Goal: Information Seeking & Learning: Learn about a topic

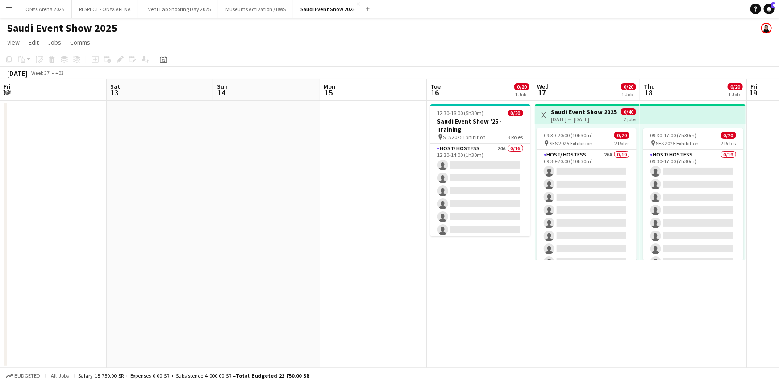
click at [10, 13] on button "Menu" at bounding box center [9, 9] width 18 height 18
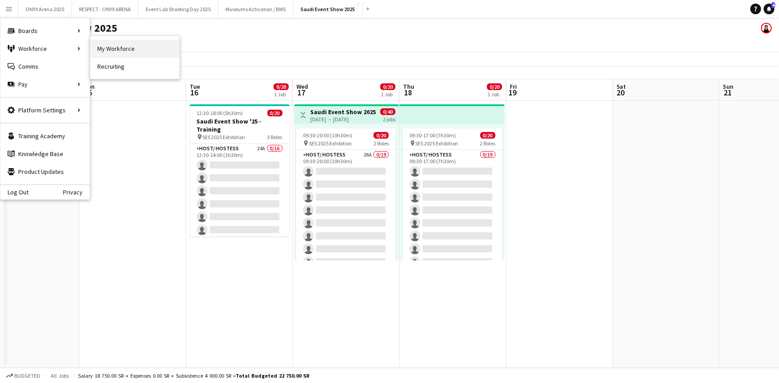
click at [91, 46] on link "My Workforce" at bounding box center [134, 49] width 89 height 18
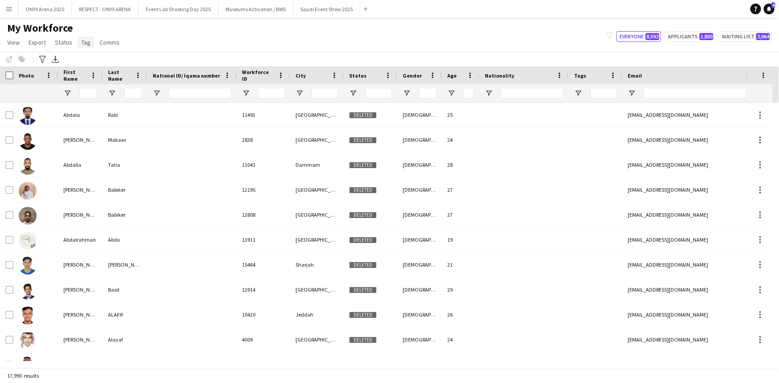
click at [84, 45] on span "Tag" at bounding box center [85, 42] width 9 height 8
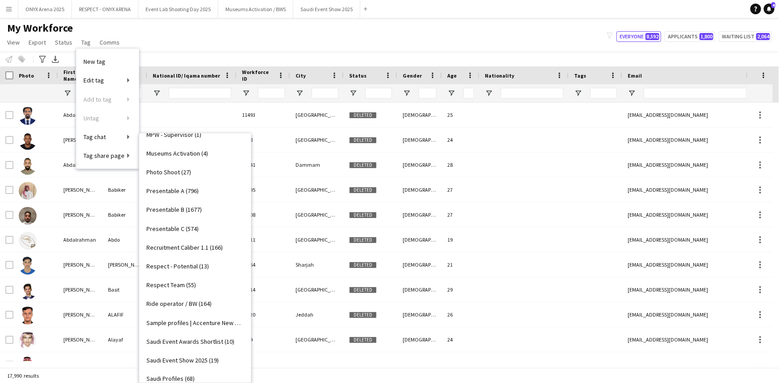
scroll to position [755, 0]
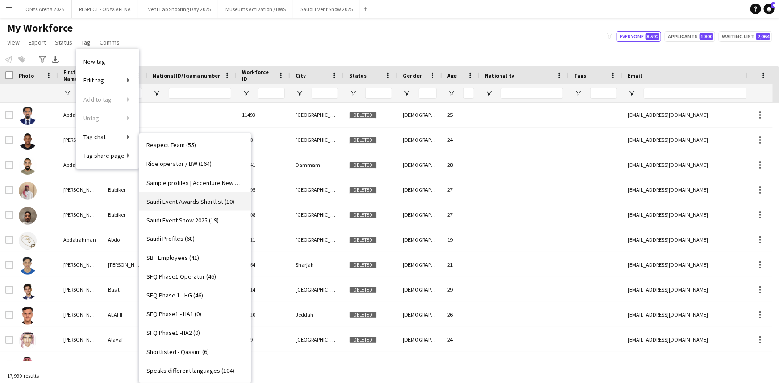
click at [189, 201] on span "Saudi Event Awards Shortlist (10)" at bounding box center [190, 202] width 88 height 8
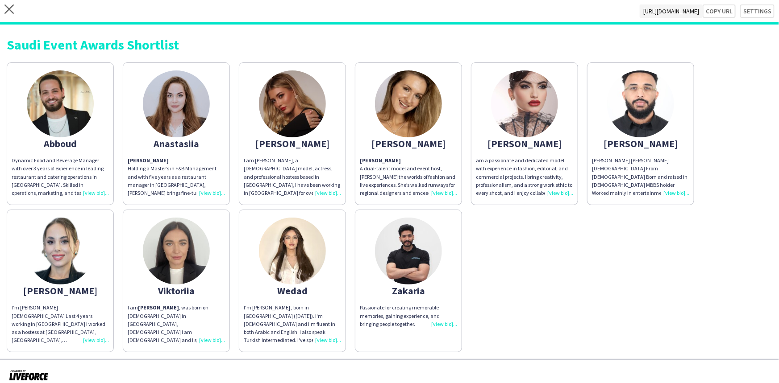
click at [218, 340] on div "I am Viktoriia Buznitska , was born on 23th November, 1995 in Khmelnitskyy,Ukra…" at bounding box center [176, 324] width 97 height 41
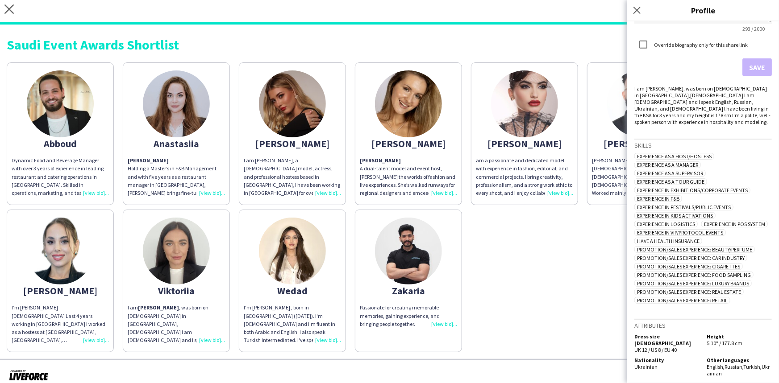
scroll to position [260, 0]
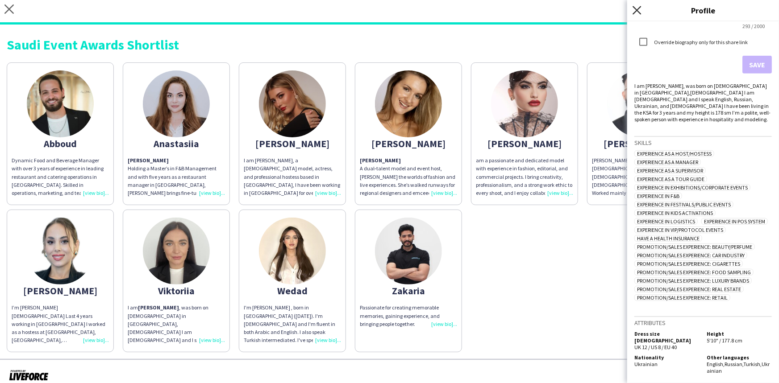
click at [638, 12] on icon at bounding box center [636, 10] width 8 height 8
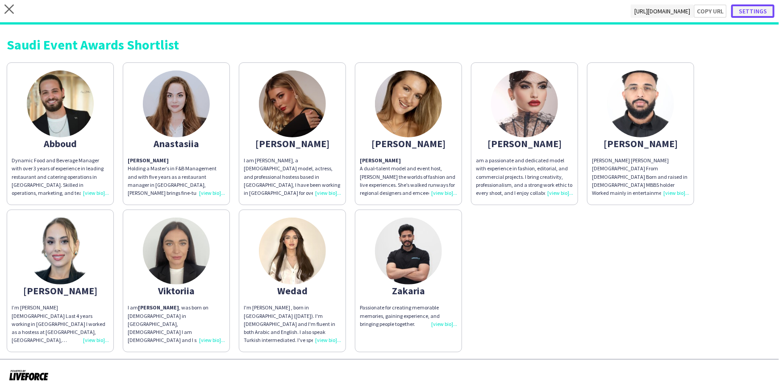
click at [743, 17] on button "Settings" at bounding box center [752, 10] width 43 height 13
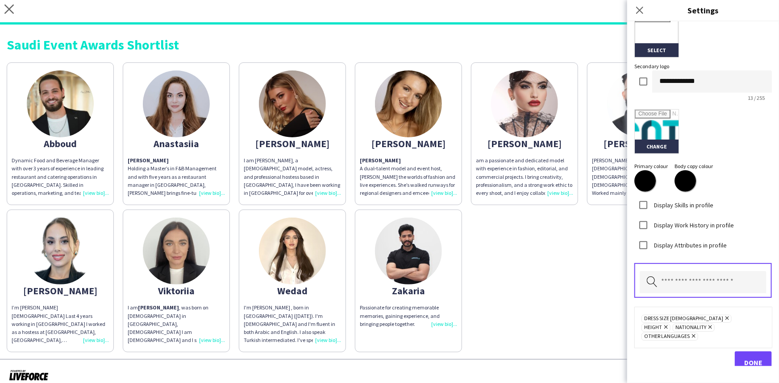
scroll to position [228, 0]
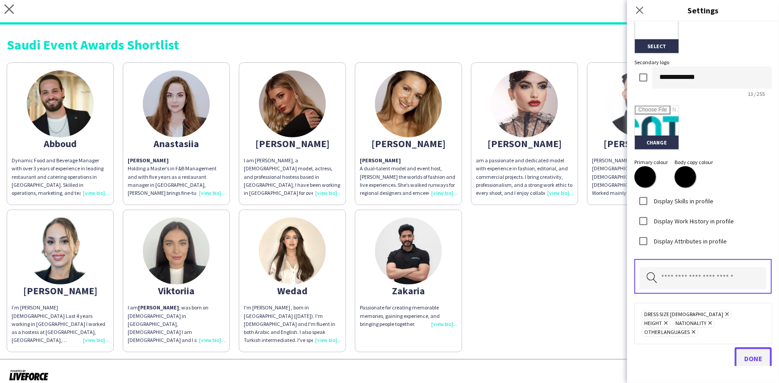
click at [745, 354] on span "Done" at bounding box center [753, 358] width 18 height 9
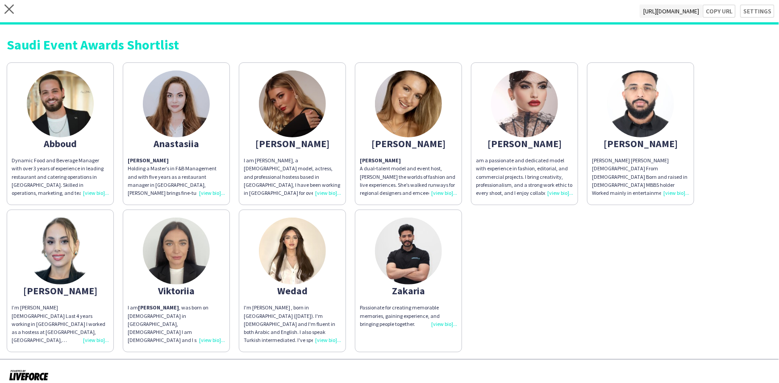
click at [209, 340] on div "I am Viktoriia Buznitska , was born on 23th November, 1995 in Khmelnitskyy,Ukra…" at bounding box center [176, 324] width 97 height 41
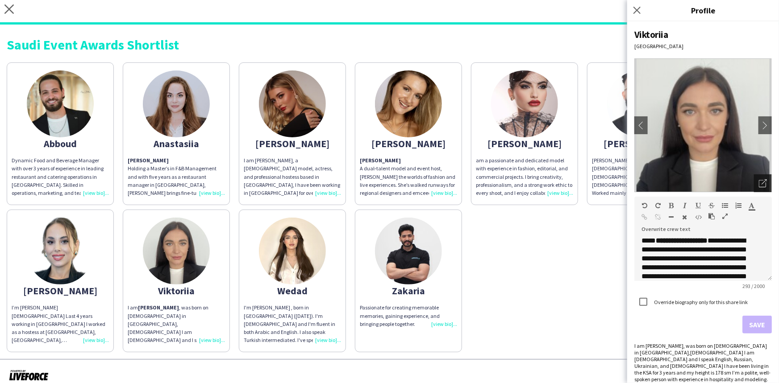
click at [759, 181] on icon "Open photos pop-in" at bounding box center [763, 183] width 8 height 8
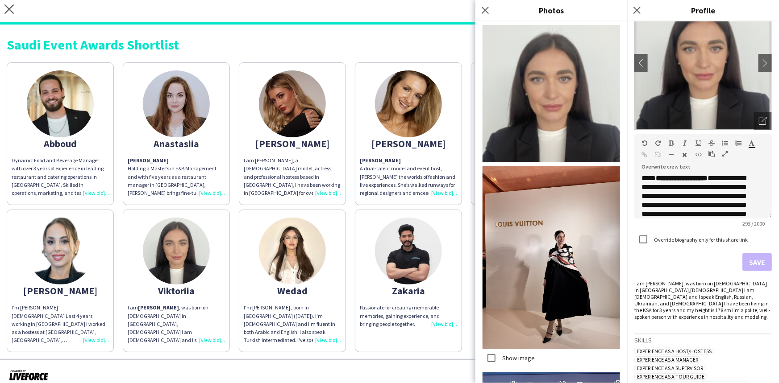
scroll to position [0, 0]
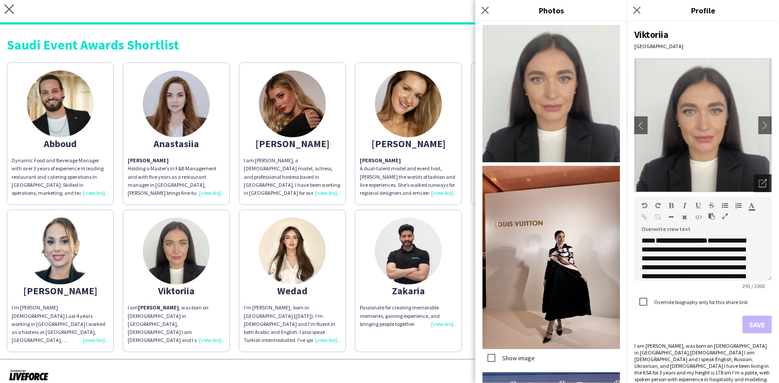
click at [759, 185] on icon "Open photos pop-in" at bounding box center [763, 183] width 8 height 8
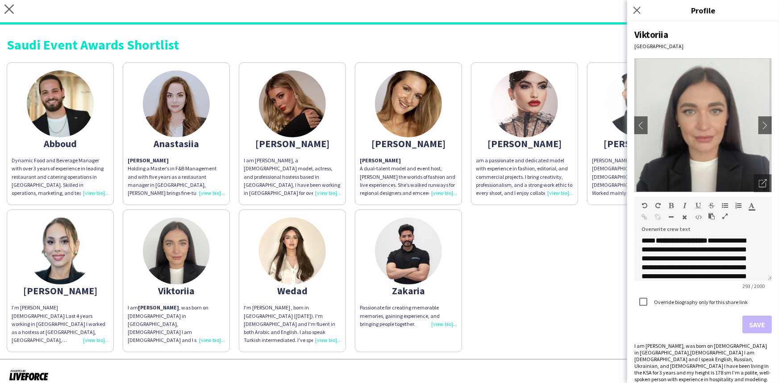
click at [444, 322] on div "Passionate for creating memorable memories, gaining experience, and bringing pe…" at bounding box center [408, 316] width 97 height 25
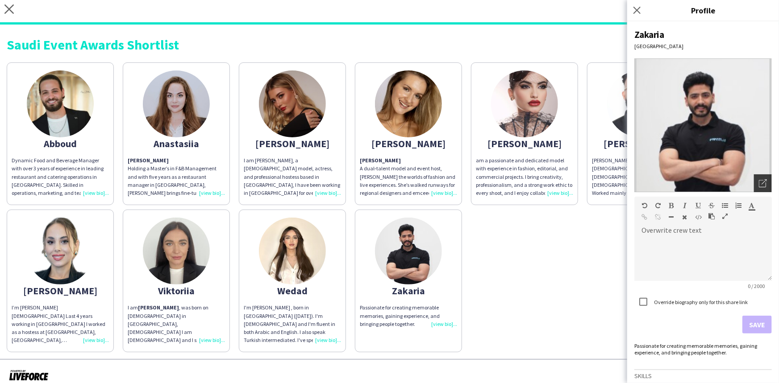
click at [754, 174] on div "Open photos pop-in" at bounding box center [763, 183] width 18 height 18
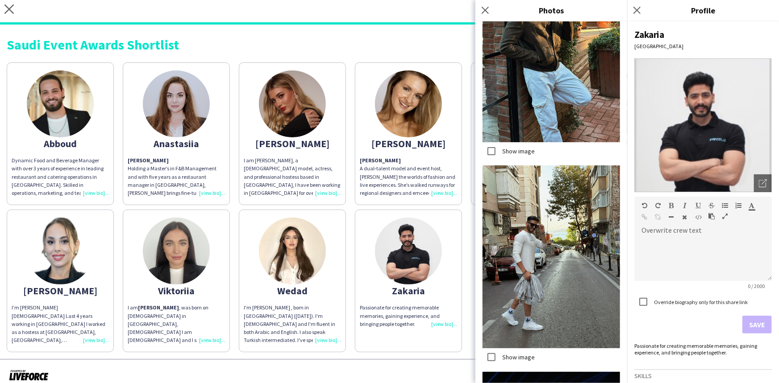
scroll to position [2879, 0]
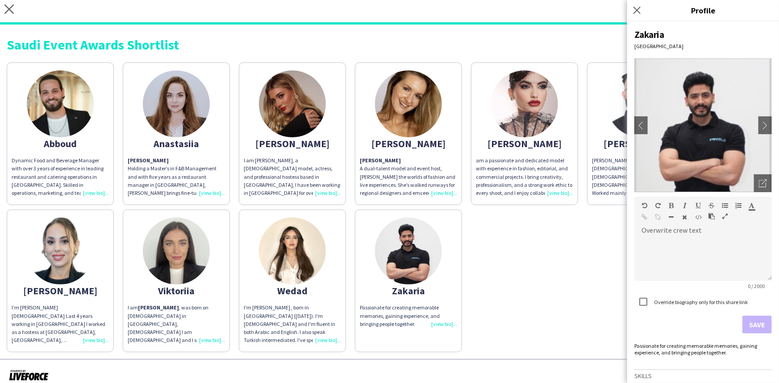
click at [332, 338] on div "I'm [PERSON_NAME] , born in [GEOGRAPHIC_DATA] ([DATE]). I'm [DEMOGRAPHIC_DATA] …" at bounding box center [292, 324] width 97 height 41
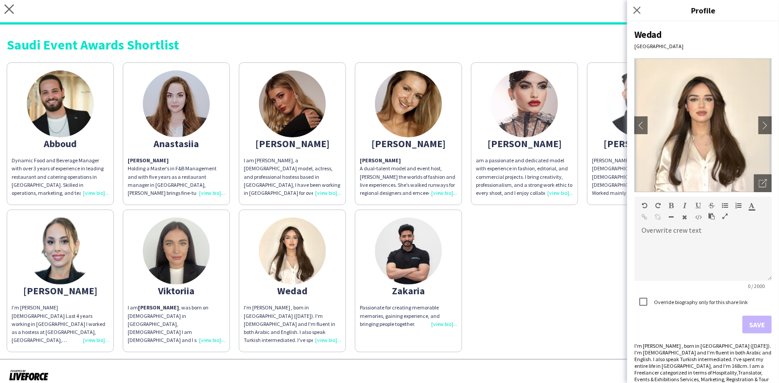
click at [745, 187] on img at bounding box center [702, 125] width 137 height 134
click at [754, 185] on div "Open photos pop-in" at bounding box center [763, 183] width 18 height 18
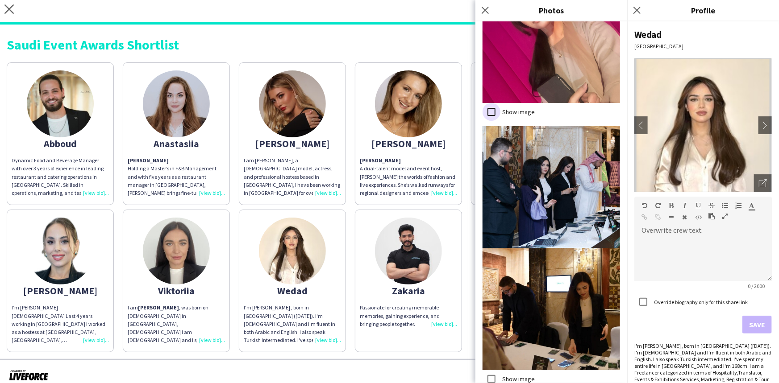
scroll to position [1682, 0]
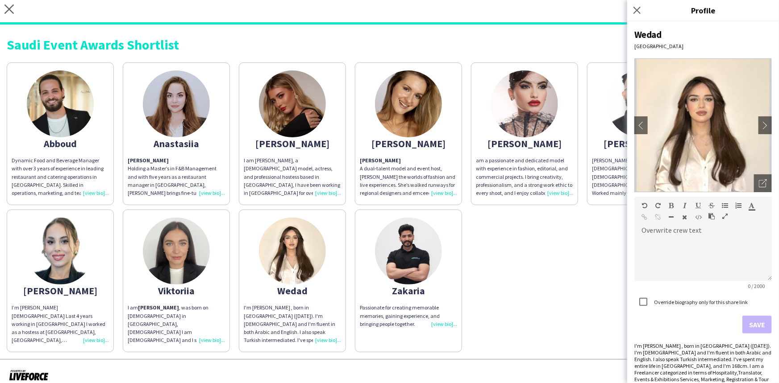
click at [98, 336] on div "I’m [PERSON_NAME] [DEMOGRAPHIC_DATA] Last 4 years working in [GEOGRAPHIC_DATA] …" at bounding box center [60, 324] width 97 height 41
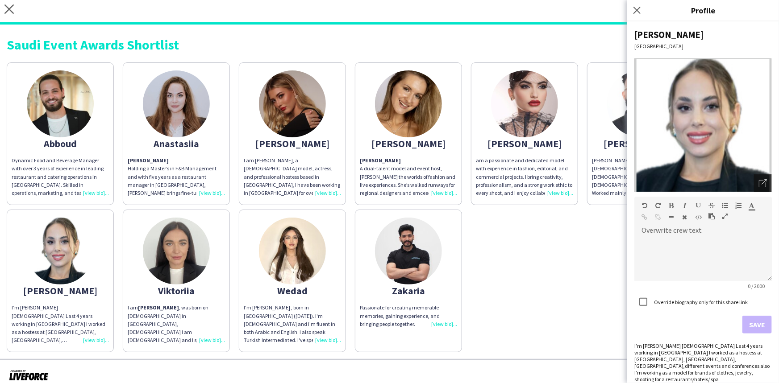
click at [760, 184] on icon "Open photos pop-in" at bounding box center [763, 183] width 8 height 8
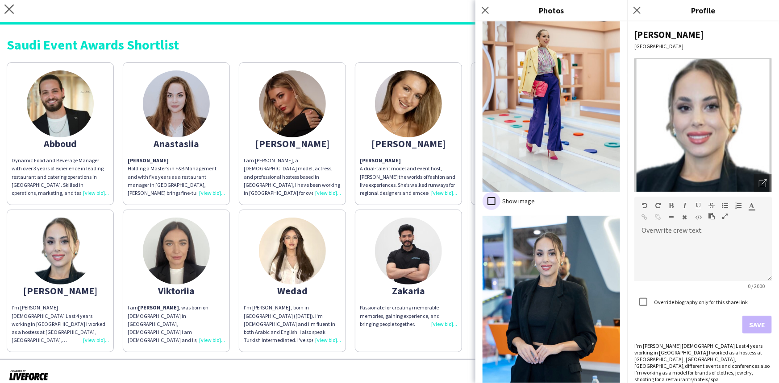
scroll to position [253, 0]
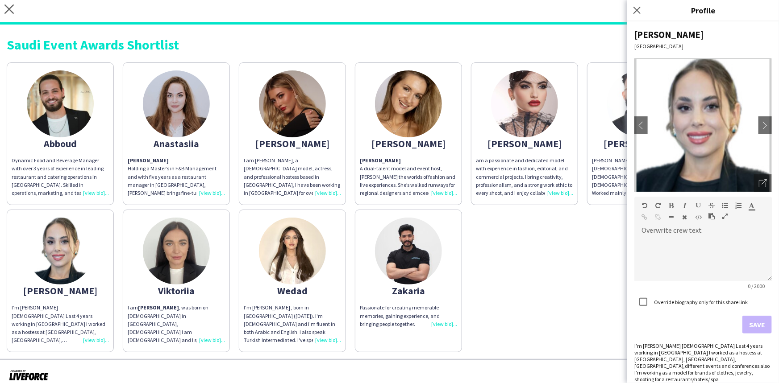
click at [588, 246] on div "Abboud Dynamic Food and Beverage Manager with over 3 years of experience in lea…" at bounding box center [389, 205] width 765 height 295
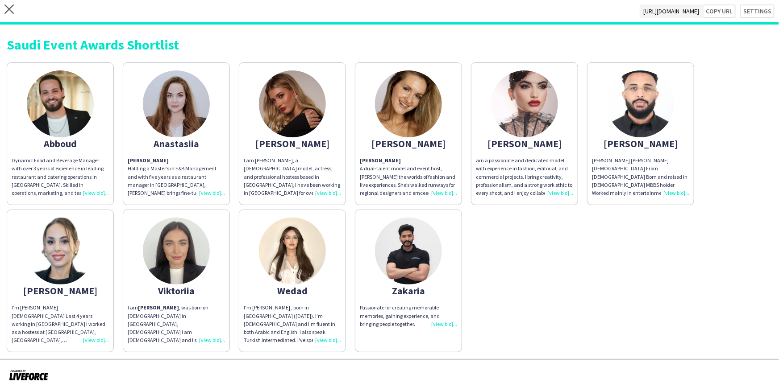
click at [680, 194] on div "[PERSON_NAME] [PERSON_NAME] [DEMOGRAPHIC_DATA] From [DEMOGRAPHIC_DATA] Born and…" at bounding box center [640, 177] width 97 height 41
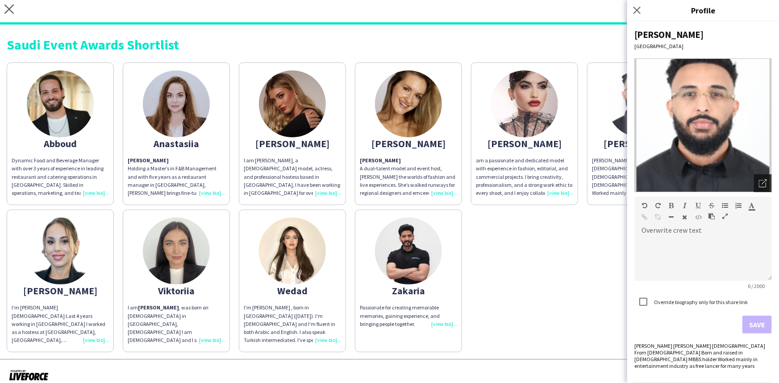
click at [759, 183] on icon "Open photos pop-in" at bounding box center [763, 183] width 8 height 8
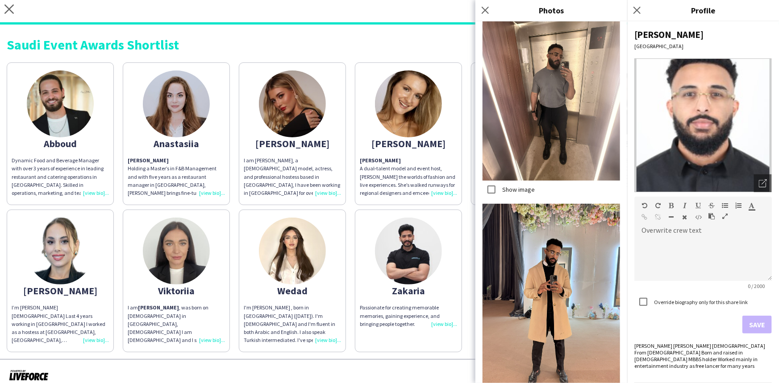
scroll to position [1700, 0]
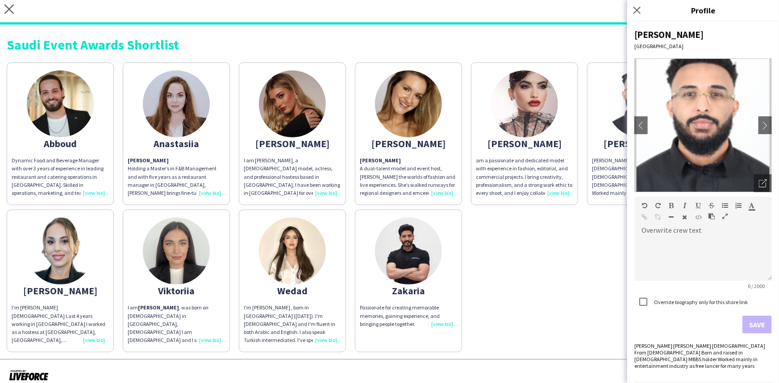
click at [555, 190] on div "am a passionate and dedicated model with experience in fashion, editorial, and …" at bounding box center [524, 177] width 97 height 41
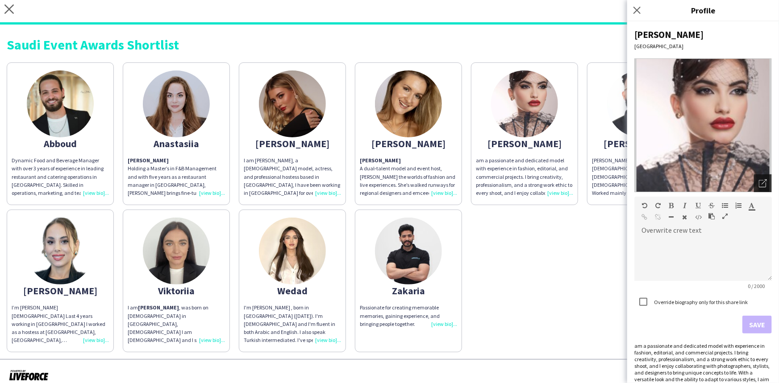
click at [759, 181] on icon "Open photos pop-in" at bounding box center [763, 183] width 8 height 8
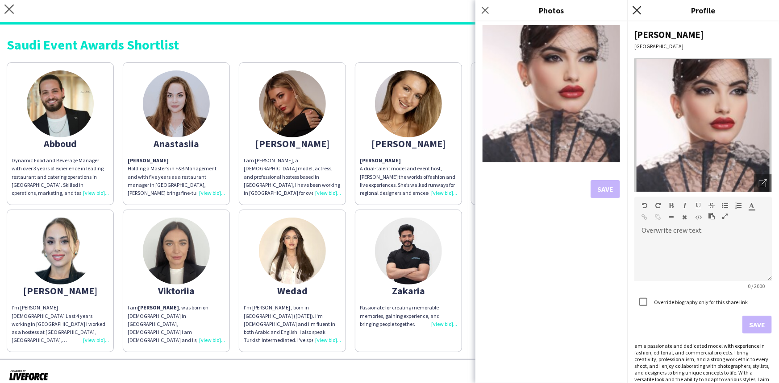
click at [637, 13] on icon "Close pop-in" at bounding box center [636, 10] width 8 height 8
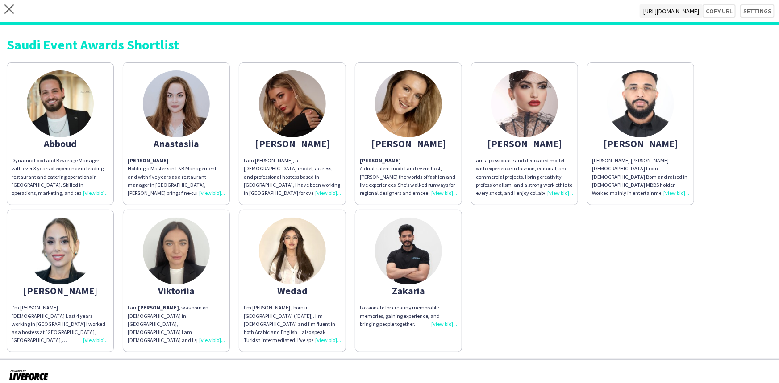
click at [451, 196] on div "Angelina A dual‑talent model and event host, Angelina bridges the worlds of fas…" at bounding box center [408, 177] width 97 height 41
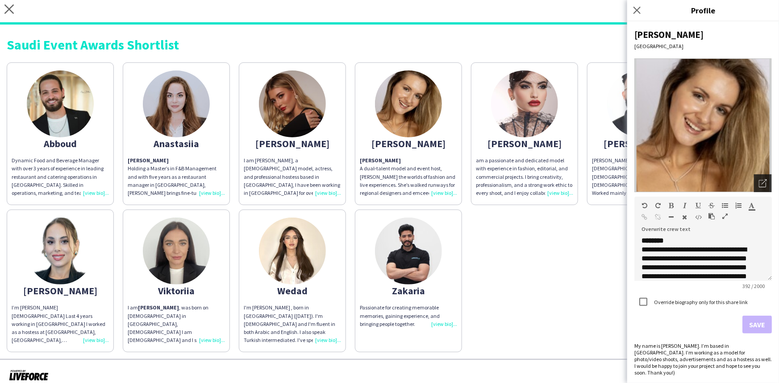
click at [754, 181] on div "Open photos pop-in" at bounding box center [763, 183] width 18 height 18
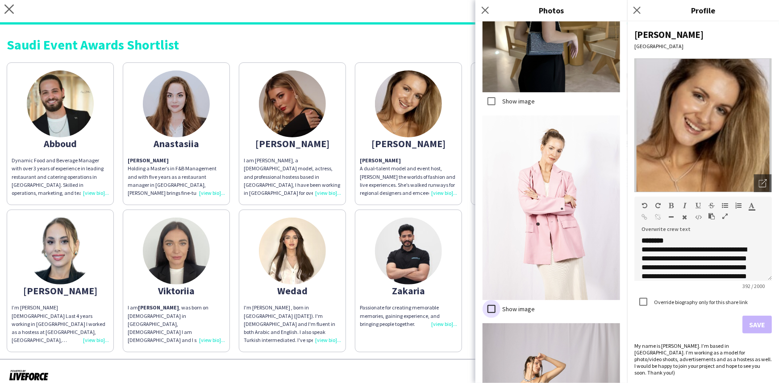
scroll to position [2270, 0]
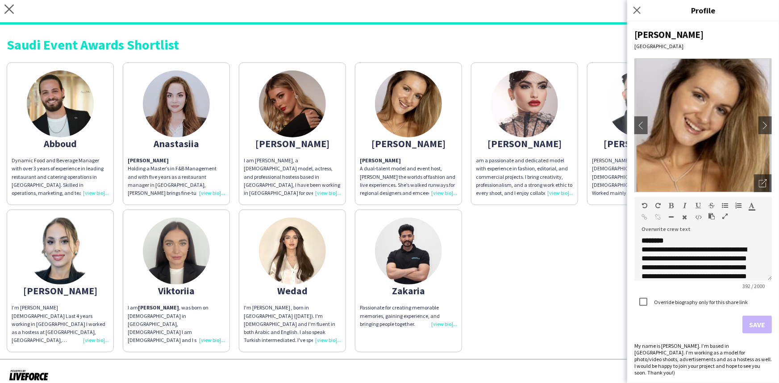
click at [334, 193] on div "I am [PERSON_NAME], a [DEMOGRAPHIC_DATA] model, actress, and professional hoste…" at bounding box center [292, 177] width 97 height 41
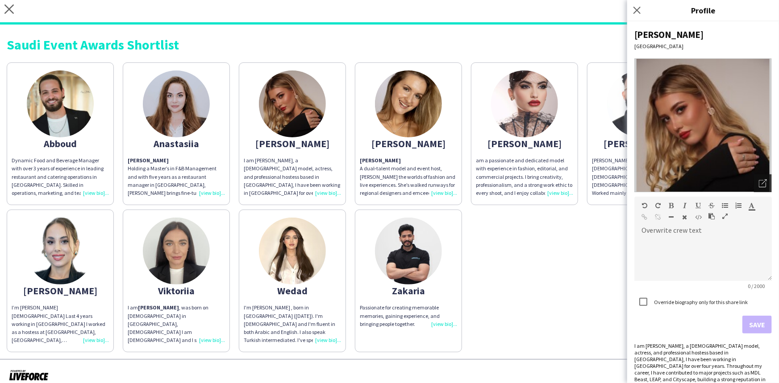
click at [759, 180] on icon "Open photos pop-in" at bounding box center [763, 183] width 8 height 8
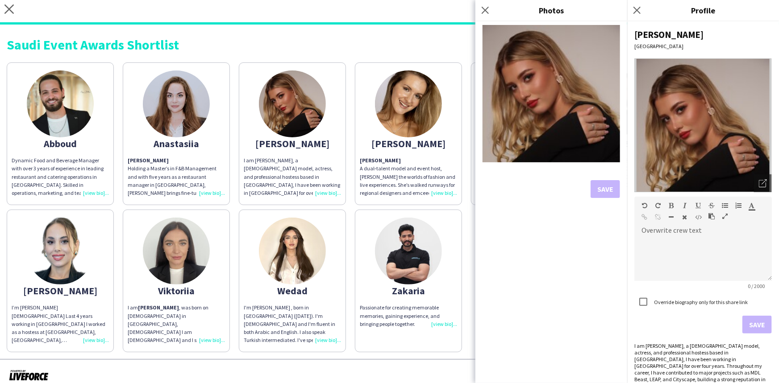
click at [216, 194] on div "Anastasia Holding a Master’s in F&B Management and with five years as a restaur…" at bounding box center [176, 177] width 97 height 41
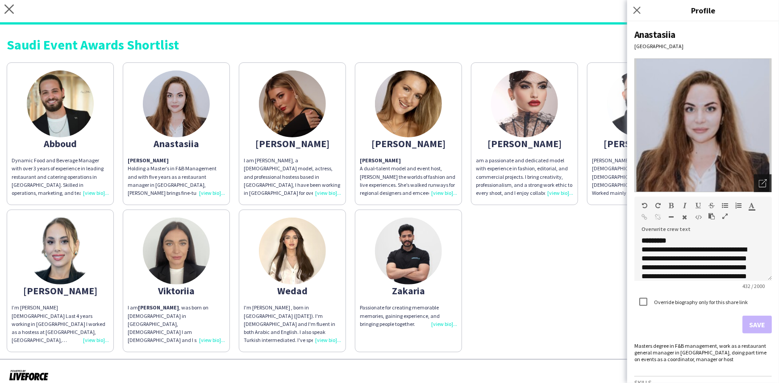
click at [759, 179] on icon "Open photos pop-in" at bounding box center [763, 183] width 8 height 8
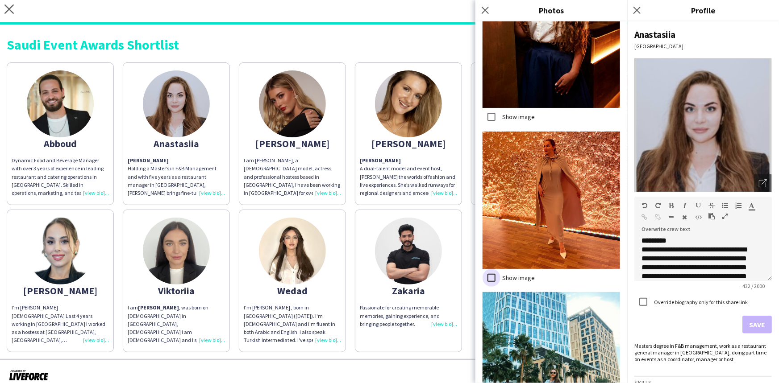
scroll to position [1361, 0]
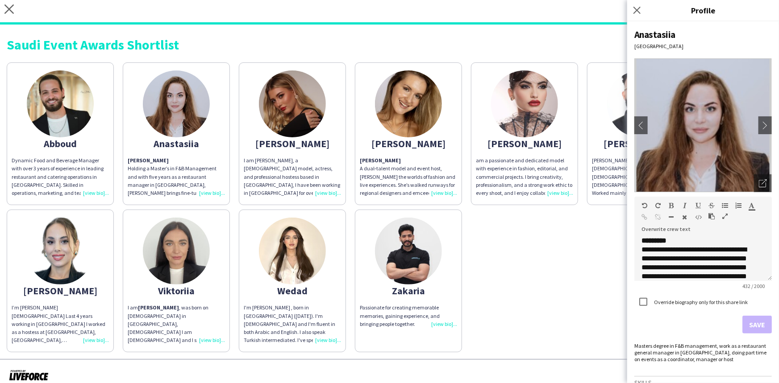
click at [101, 195] on div "Dynamic Food and Beverage Manager with over 3 years of experience in leading re…" at bounding box center [60, 177] width 97 height 41
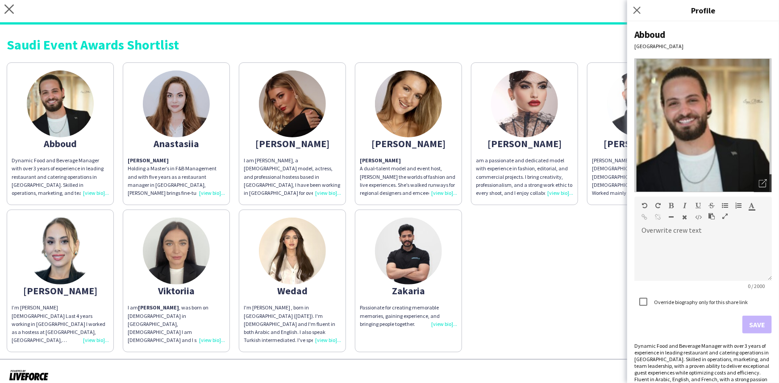
click at [759, 185] on icon "Open photos pop-in" at bounding box center [763, 183] width 8 height 8
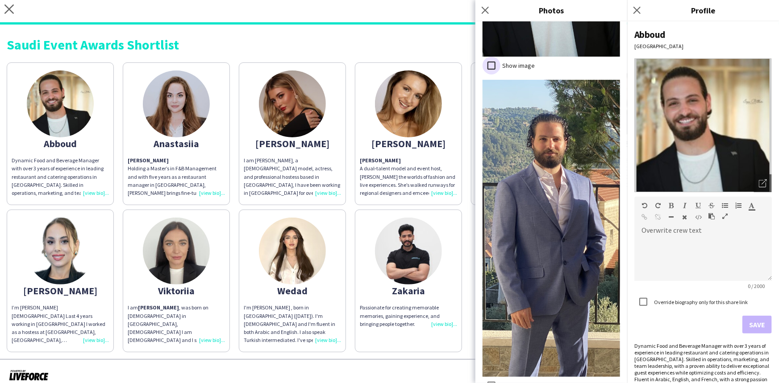
scroll to position [336, 0]
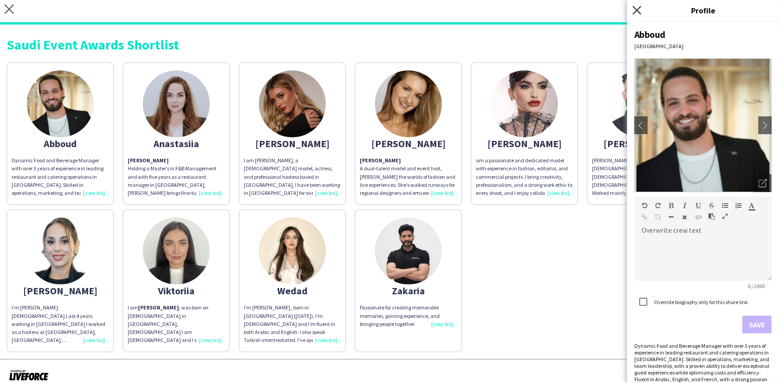
click at [635, 13] on icon at bounding box center [636, 10] width 8 height 8
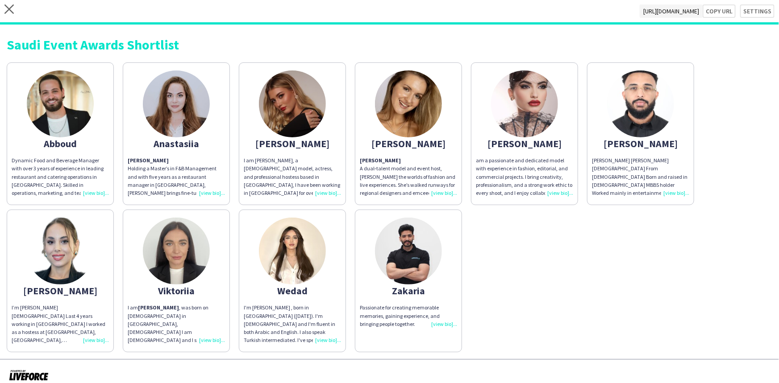
click at [218, 339] on div "I am Viktoriia Buznitska , was born on 23th November, 1995 in Khmelnitskyy,Ukra…" at bounding box center [176, 324] width 97 height 41
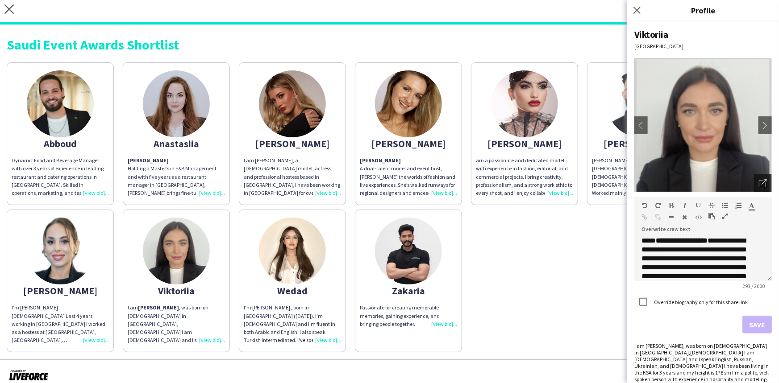
click at [759, 185] on icon "Open photos pop-in" at bounding box center [763, 183] width 8 height 8
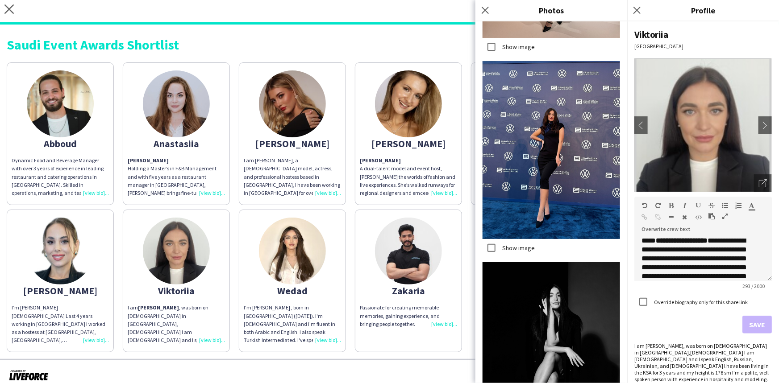
scroll to position [421, 0]
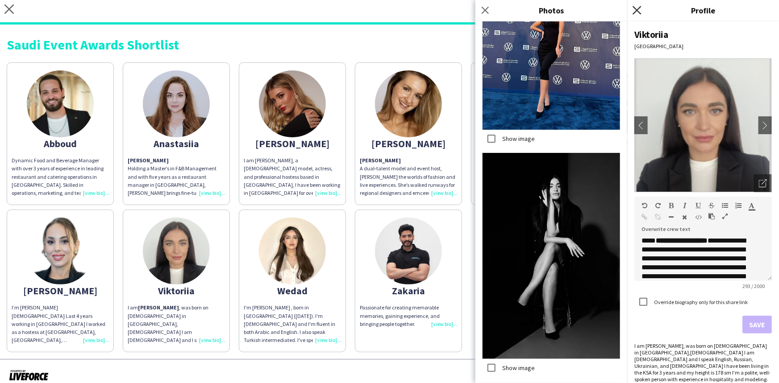
click at [635, 12] on icon at bounding box center [636, 10] width 8 height 8
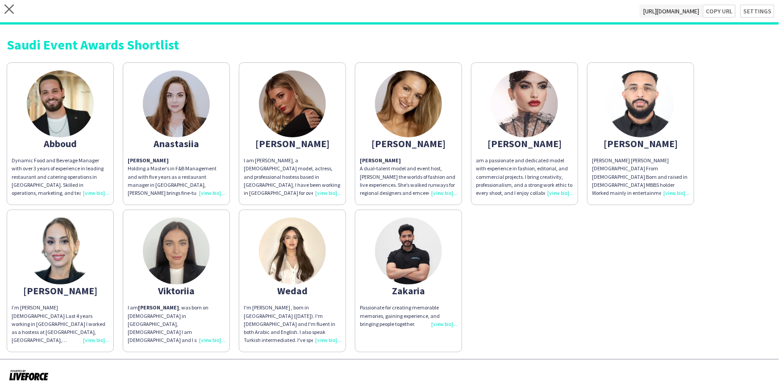
click at [95, 339] on div "I’m [PERSON_NAME] [DEMOGRAPHIC_DATA] Last 4 years working in [GEOGRAPHIC_DATA] …" at bounding box center [60, 324] width 97 height 41
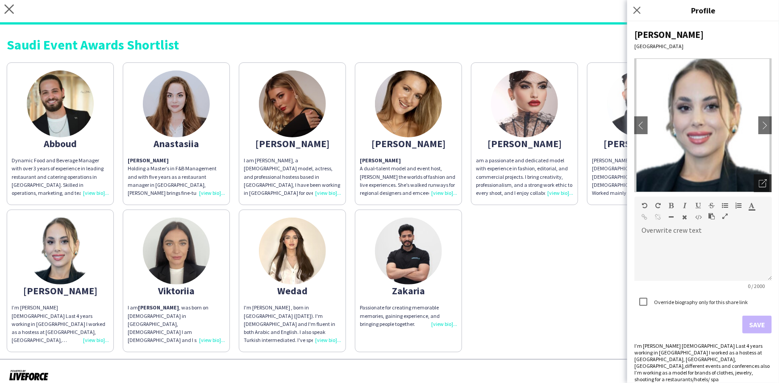
click at [759, 187] on icon "Open photos pop-in" at bounding box center [763, 183] width 8 height 8
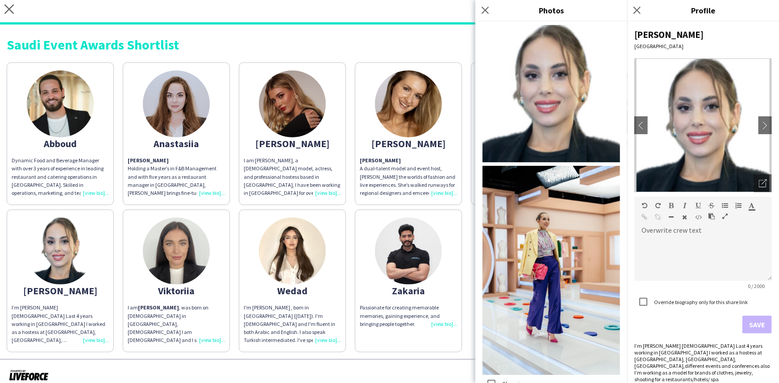
scroll to position [253, 0]
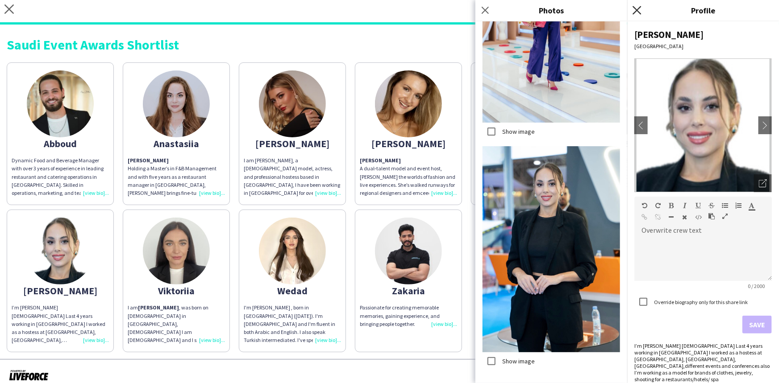
click at [640, 8] on icon "Close pop-in" at bounding box center [636, 10] width 8 height 8
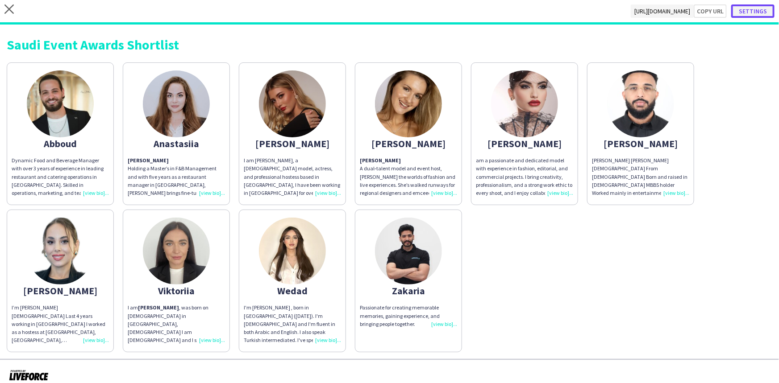
click at [755, 10] on button "Settings" at bounding box center [752, 10] width 43 height 13
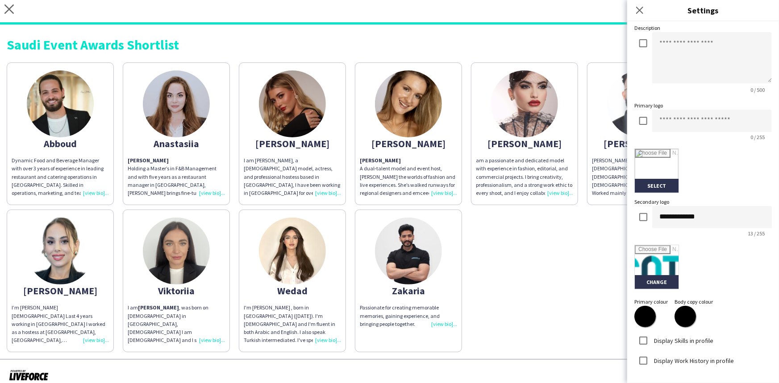
scroll to position [109, 0]
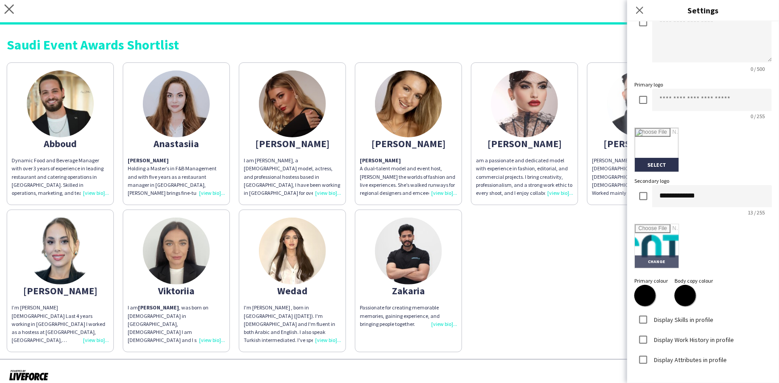
click at [661, 261] on input "file" at bounding box center [657, 246] width 44 height 44
type input "**********"
click at [653, 161] on input "file" at bounding box center [657, 150] width 44 height 44
type input "**********"
click at [640, 13] on icon "Close pop-in" at bounding box center [639, 10] width 8 height 8
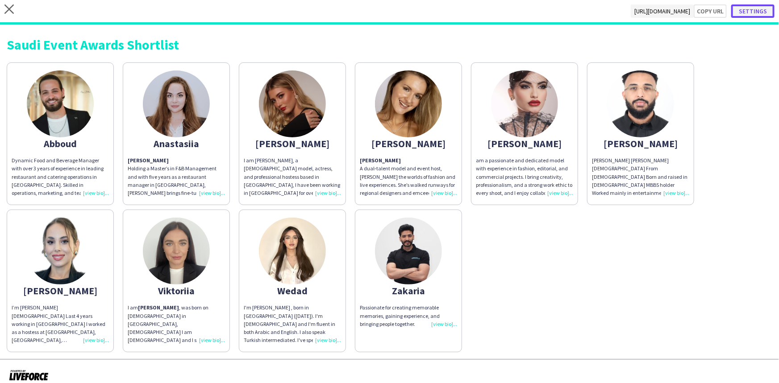
click at [748, 13] on button "Settings" at bounding box center [752, 10] width 43 height 13
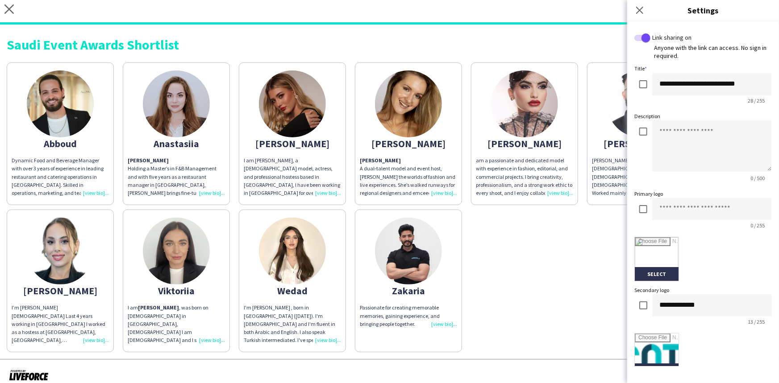
scroll to position [228, 0]
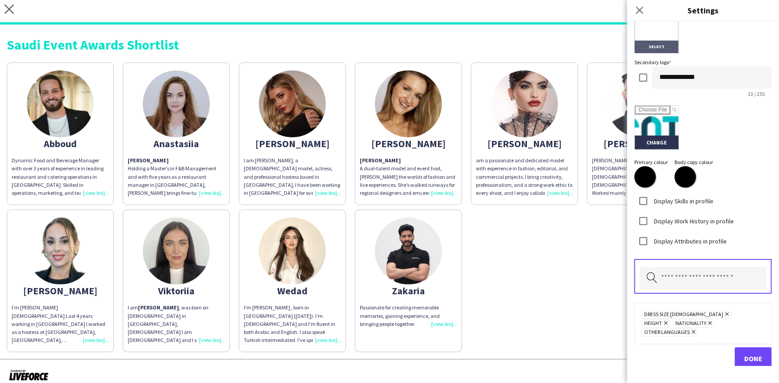
click at [659, 47] on input "file" at bounding box center [657, 31] width 44 height 44
type input "**********"
click at [747, 354] on span "Done" at bounding box center [753, 358] width 18 height 9
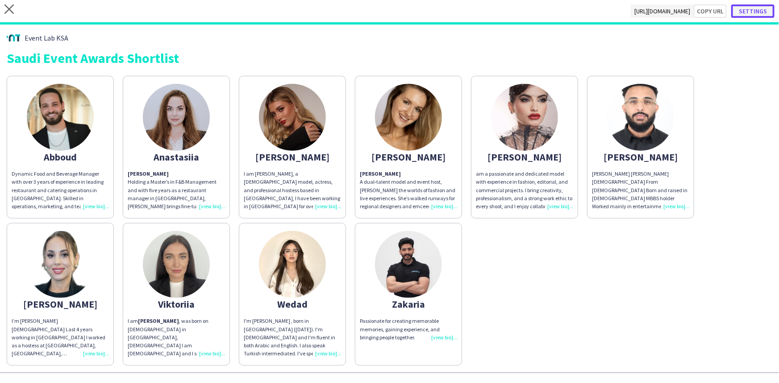
click at [759, 14] on button "Settings" at bounding box center [752, 10] width 43 height 13
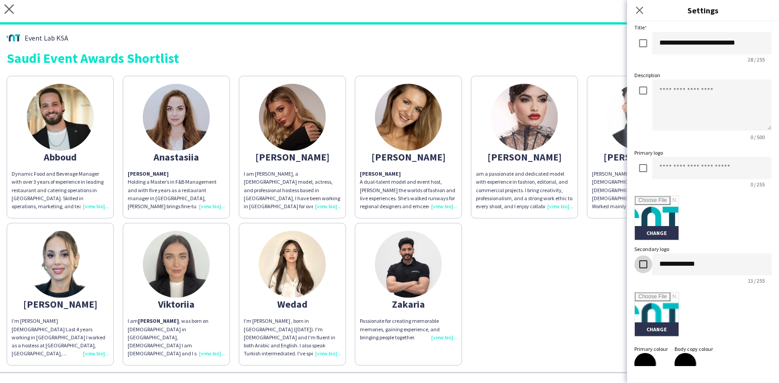
scroll to position [0, 0]
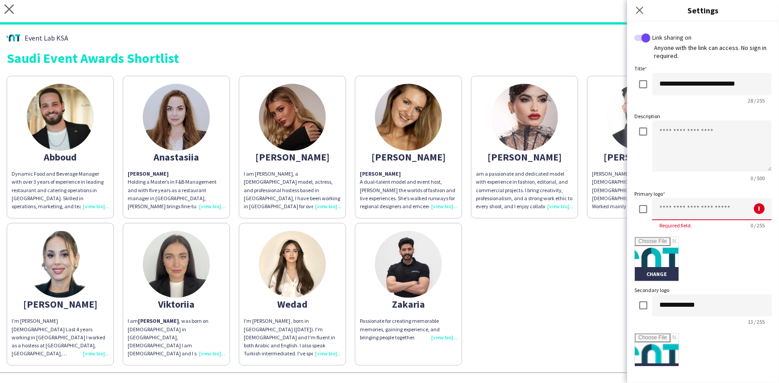
click at [687, 207] on input at bounding box center [712, 209] width 120 height 22
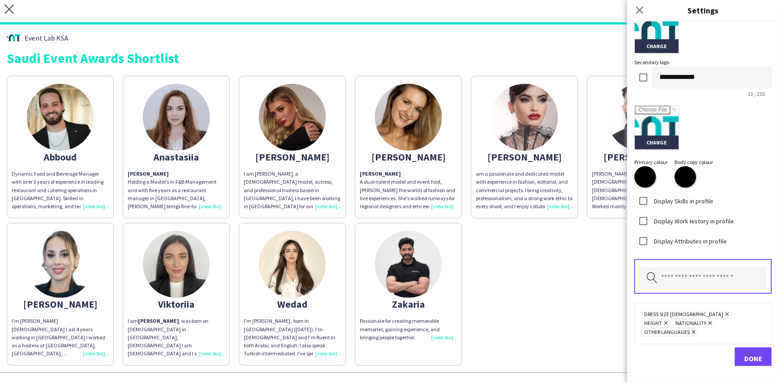
type input "**********"
click at [745, 354] on span "Done" at bounding box center [753, 358] width 18 height 9
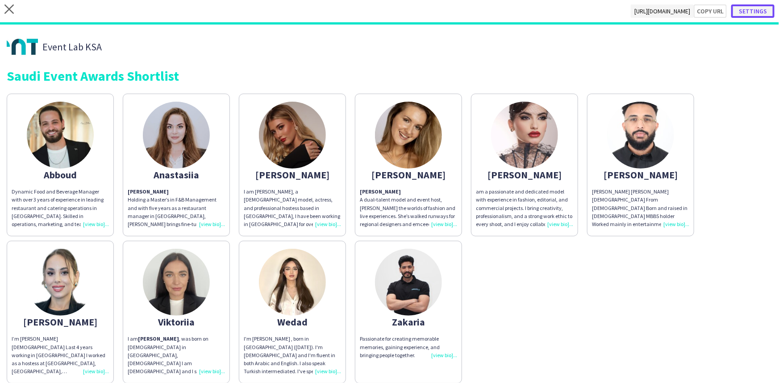
click at [749, 6] on button "Settings" at bounding box center [752, 10] width 43 height 13
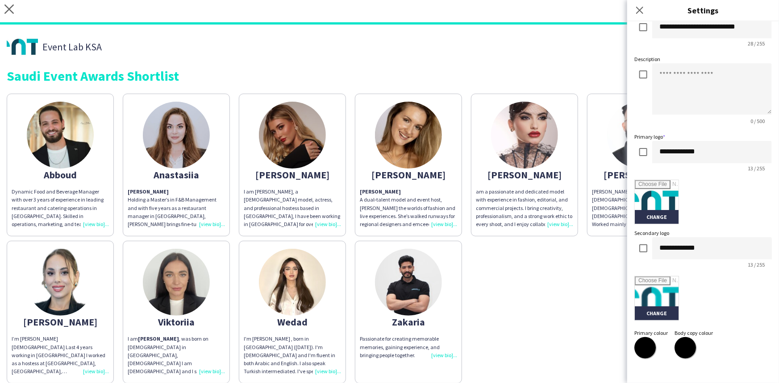
scroll to position [57, 0]
click at [651, 311] on input "file" at bounding box center [657, 299] width 44 height 44
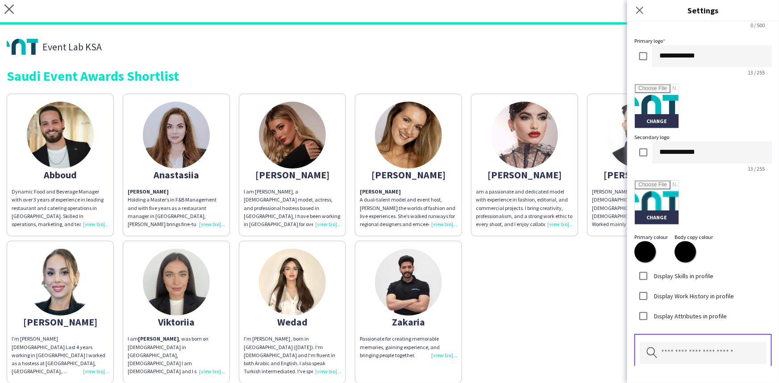
scroll to position [151, 0]
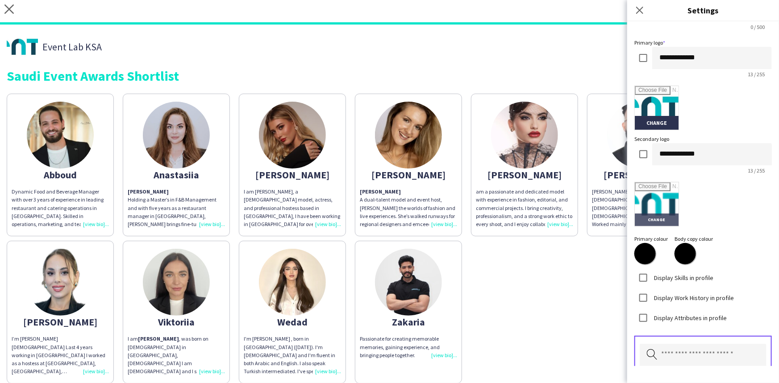
click at [659, 223] on input "file" at bounding box center [657, 205] width 44 height 44
type input "**********"
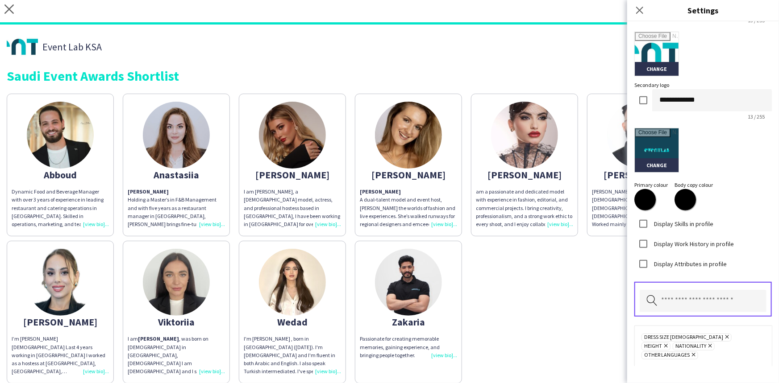
scroll to position [228, 0]
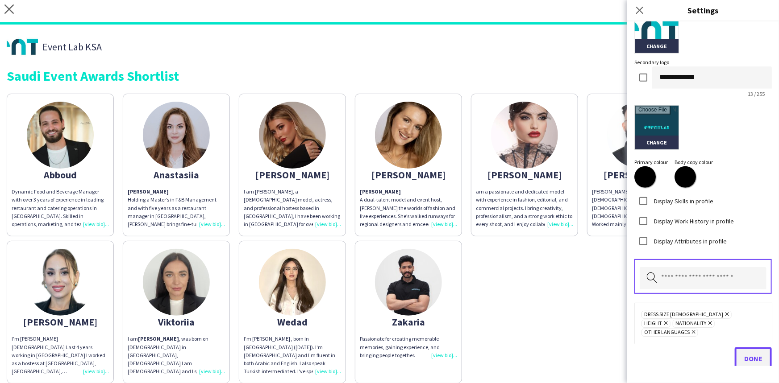
click at [744, 354] on span "Done" at bounding box center [753, 358] width 18 height 9
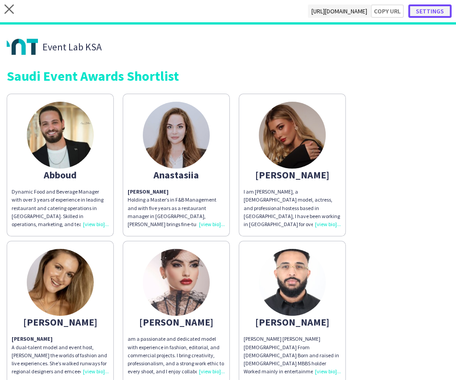
click at [432, 15] on button "Settings" at bounding box center [429, 10] width 43 height 13
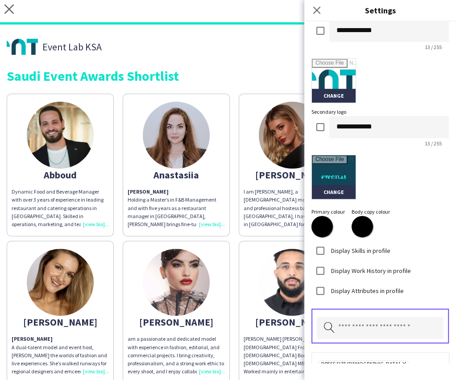
scroll to position [186, 0]
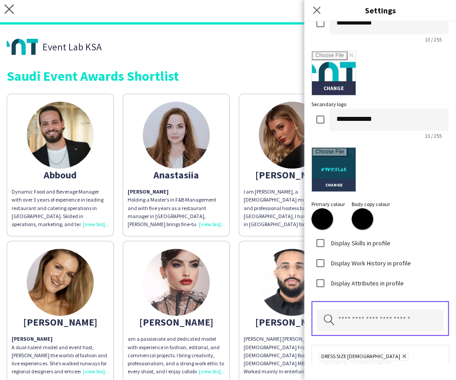
click at [339, 186] on input "file" at bounding box center [334, 170] width 44 height 44
type input "**********"
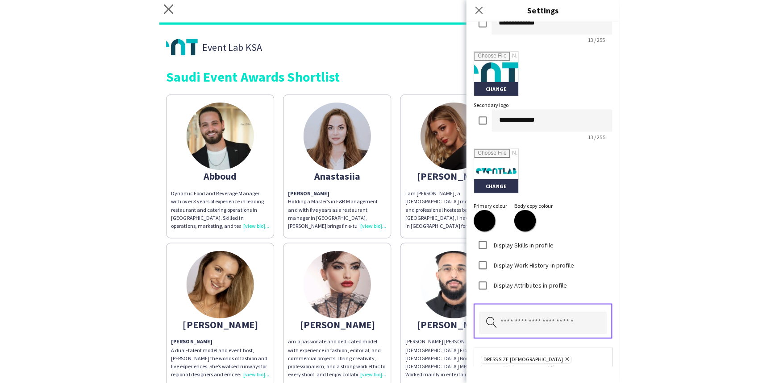
scroll to position [232, 0]
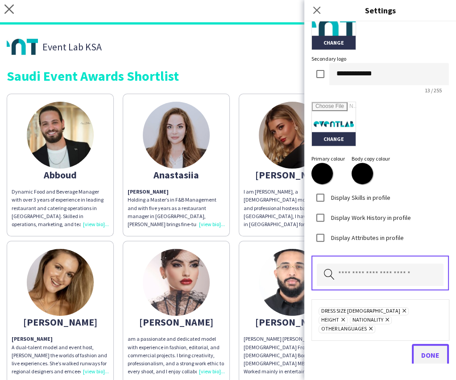
click at [425, 350] on button "Done" at bounding box center [430, 355] width 37 height 22
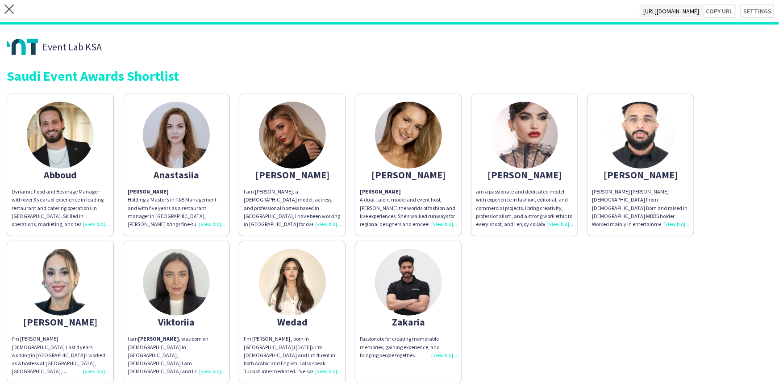
click at [755, 19] on div "close [URL][DOMAIN_NAME] Copy url Settings" at bounding box center [389, 12] width 779 height 25
click at [754, 9] on button "Settings" at bounding box center [752, 10] width 43 height 13
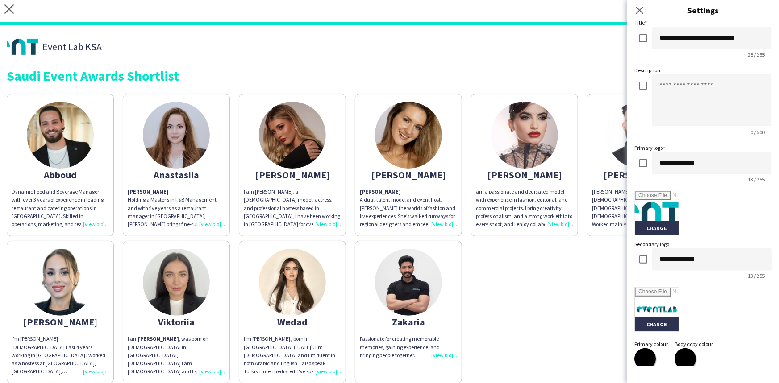
scroll to position [53, 0]
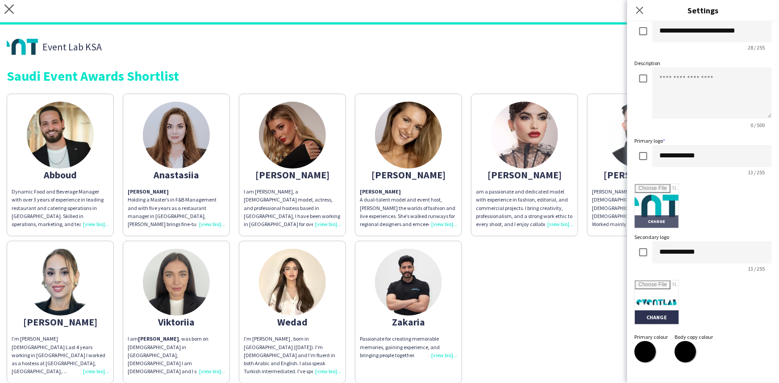
click at [669, 224] on input "file" at bounding box center [657, 206] width 44 height 44
type input "**********"
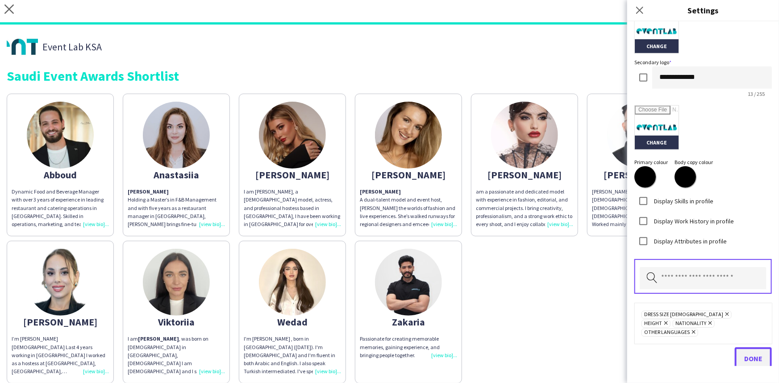
click at [747, 354] on span "Done" at bounding box center [753, 358] width 18 height 9
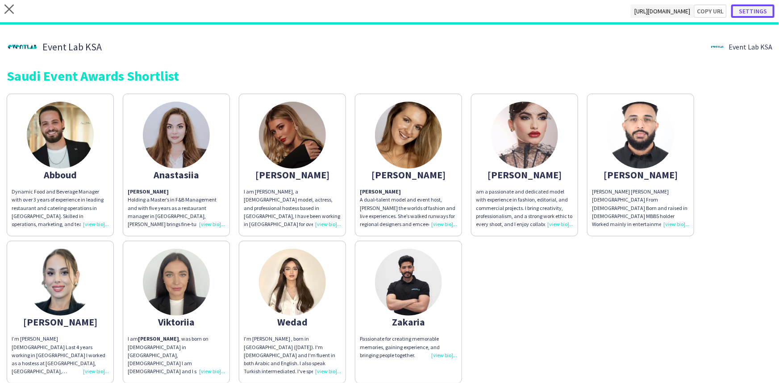
click at [753, 7] on button "Settings" at bounding box center [752, 10] width 43 height 13
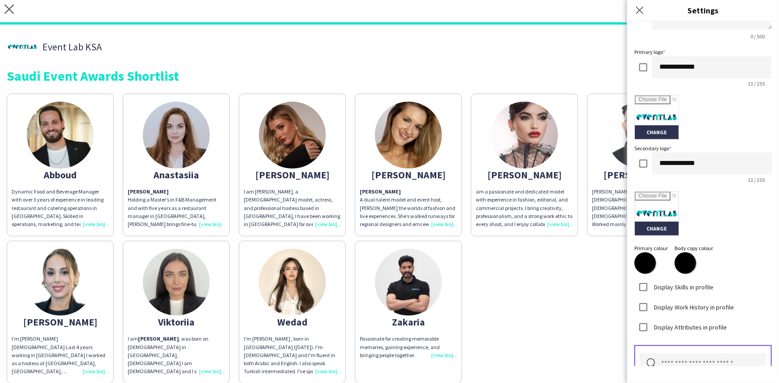
scroll to position [162, 0]
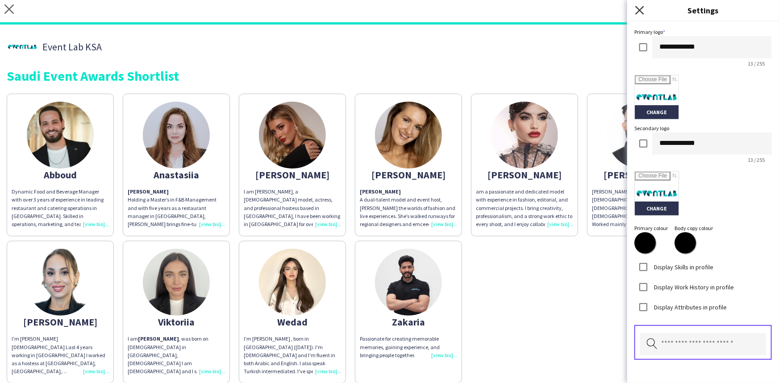
click at [643, 12] on icon at bounding box center [639, 10] width 8 height 8
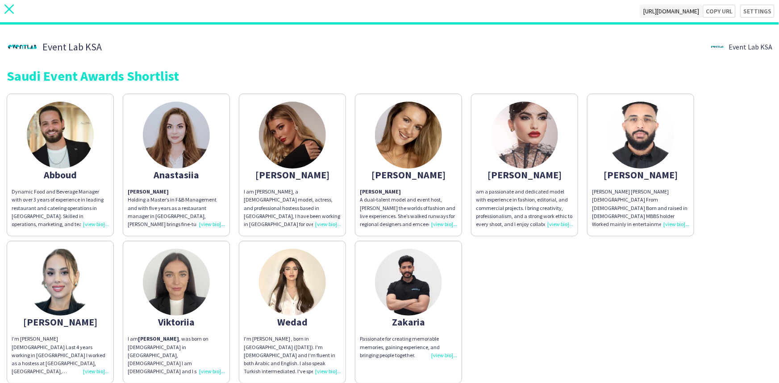
click at [9, 5] on icon "close" at bounding box center [8, 8] width 9 height 9
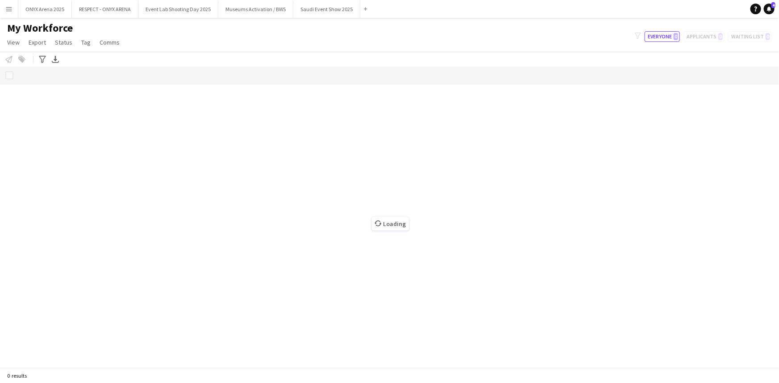
click at [7, 3] on button "Menu" at bounding box center [9, 9] width 18 height 18
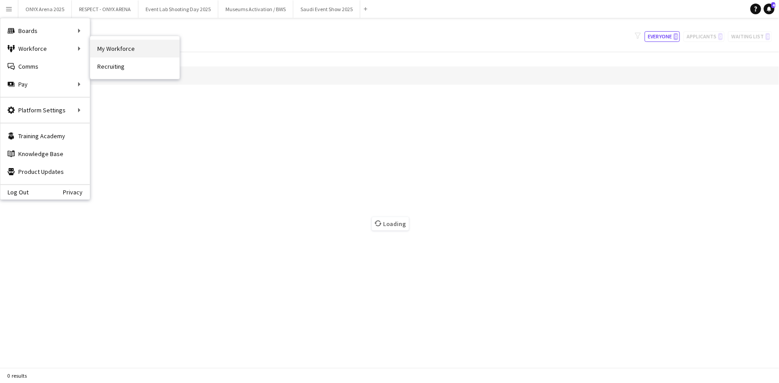
click at [103, 47] on link "My Workforce" at bounding box center [134, 49] width 89 height 18
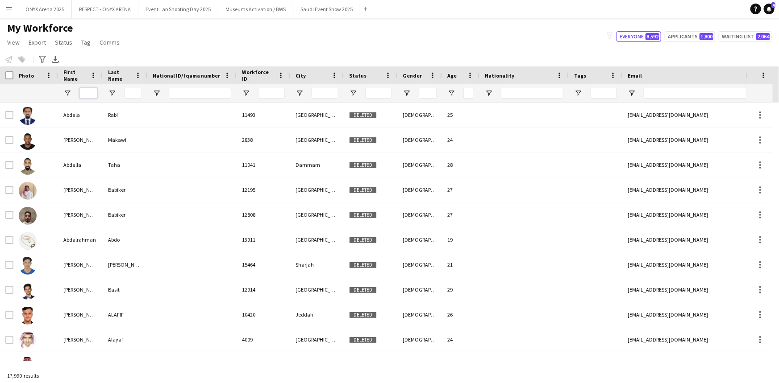
click at [85, 89] on input "First Name Filter Input" at bounding box center [88, 93] width 18 height 11
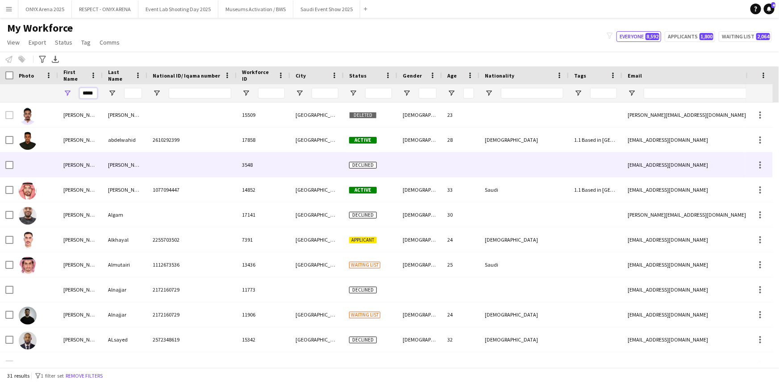
type input "*****"
click at [75, 170] on div "[PERSON_NAME]" at bounding box center [80, 165] width 45 height 25
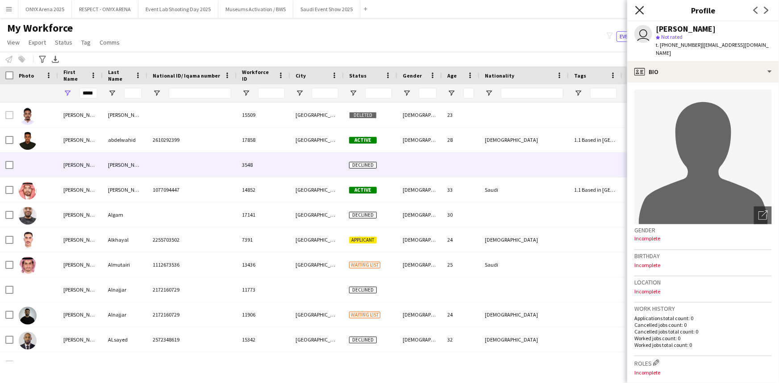
click at [638, 9] on icon "Close pop-in" at bounding box center [639, 10] width 8 height 8
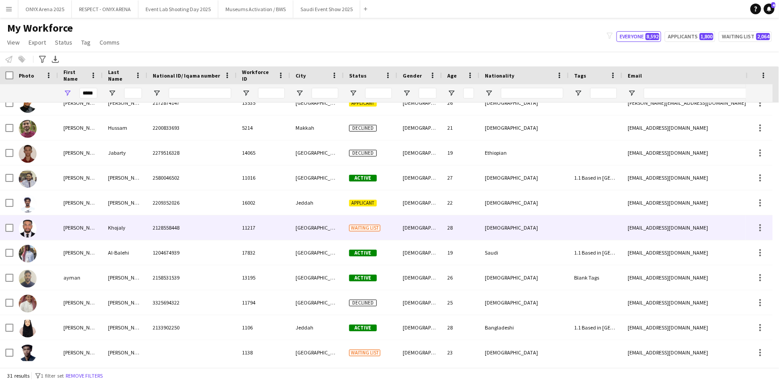
scroll to position [516, 0]
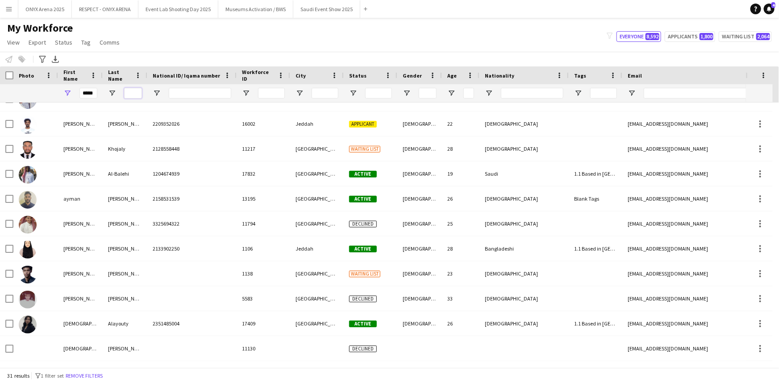
click at [131, 95] on input "Last Name Filter Input" at bounding box center [133, 93] width 18 height 11
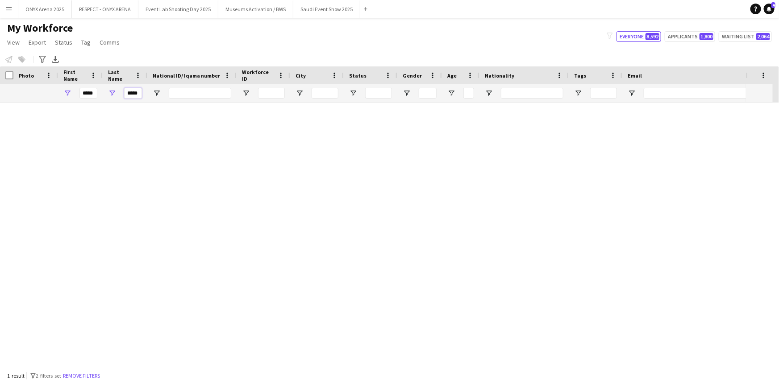
scroll to position [0, 0]
type input "*****"
click at [94, 92] on input "*****" at bounding box center [88, 93] width 18 height 11
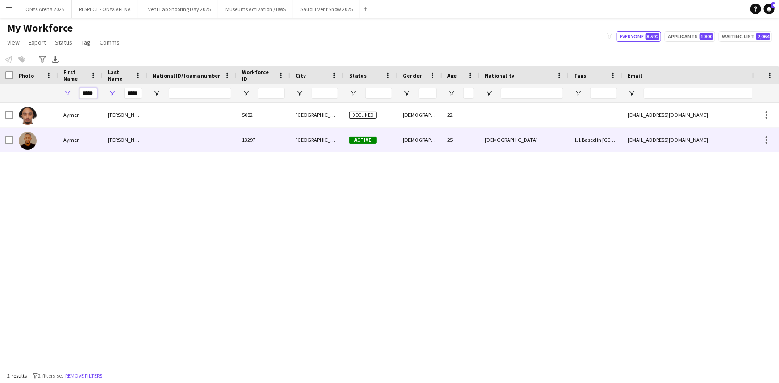
type input "*****"
click at [91, 145] on div "Aymen" at bounding box center [80, 140] width 45 height 25
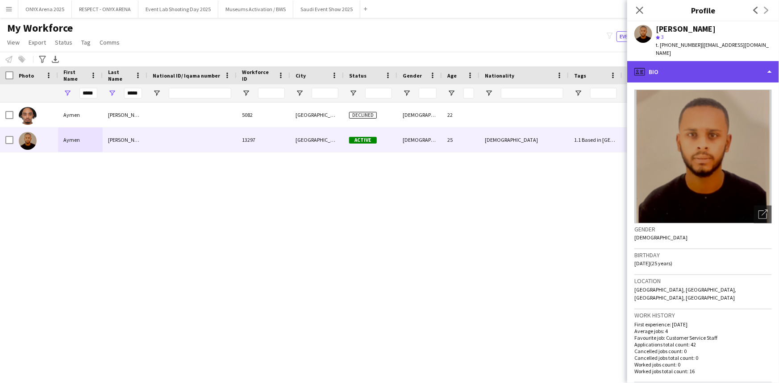
click at [685, 74] on div "profile Bio" at bounding box center [703, 71] width 152 height 21
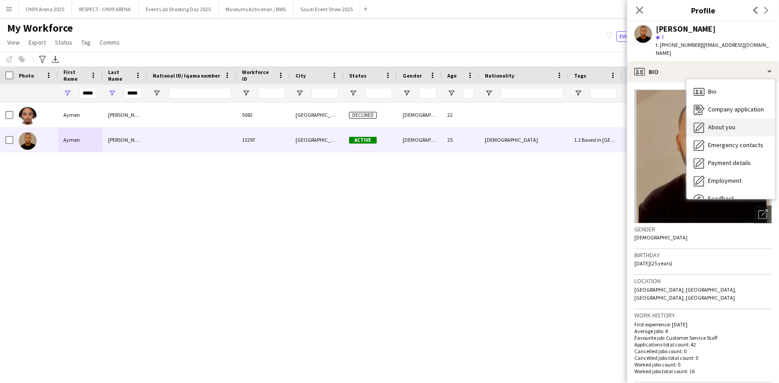
click at [709, 123] on span "About you" at bounding box center [721, 127] width 27 height 8
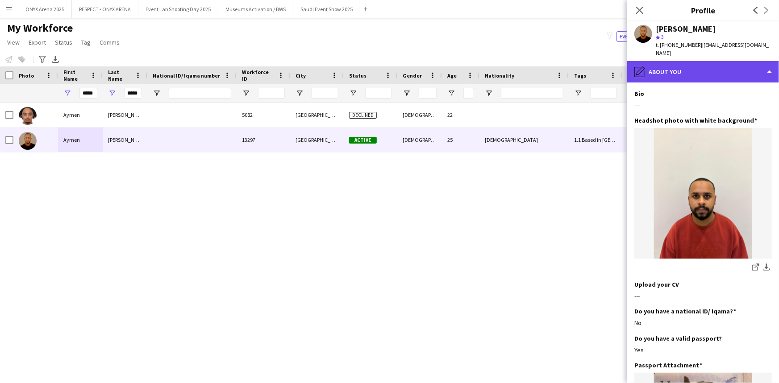
click at [712, 66] on div "pencil4 About you" at bounding box center [703, 71] width 152 height 21
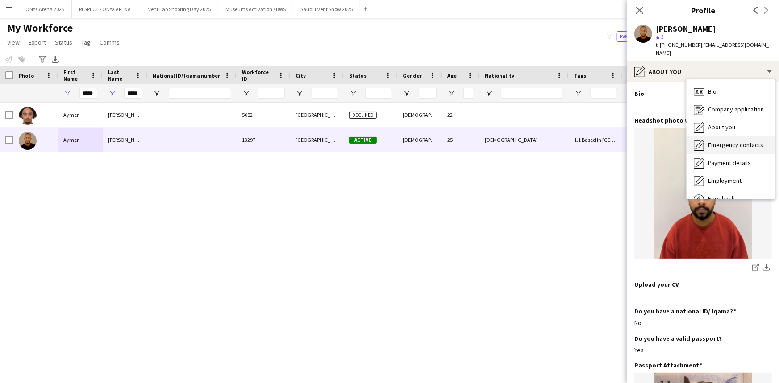
click at [734, 144] on div "Emergency contacts Emergency contacts" at bounding box center [730, 146] width 88 height 18
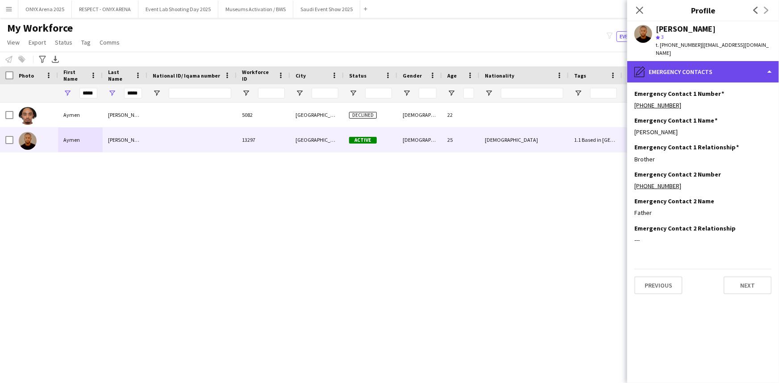
click at [666, 64] on div "pencil4 Emergency contacts" at bounding box center [703, 71] width 152 height 21
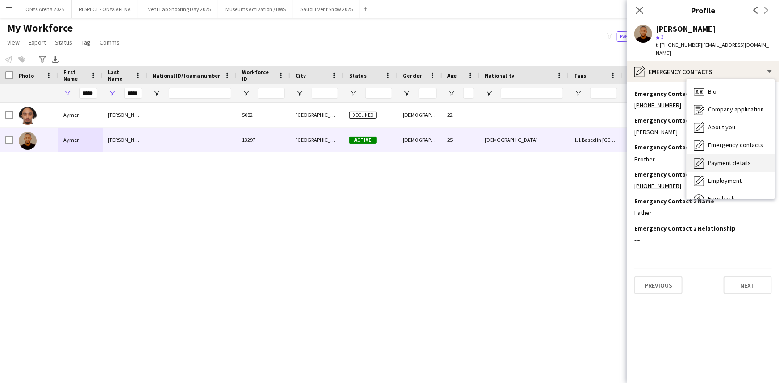
click at [712, 159] on span "Payment details" at bounding box center [729, 163] width 43 height 8
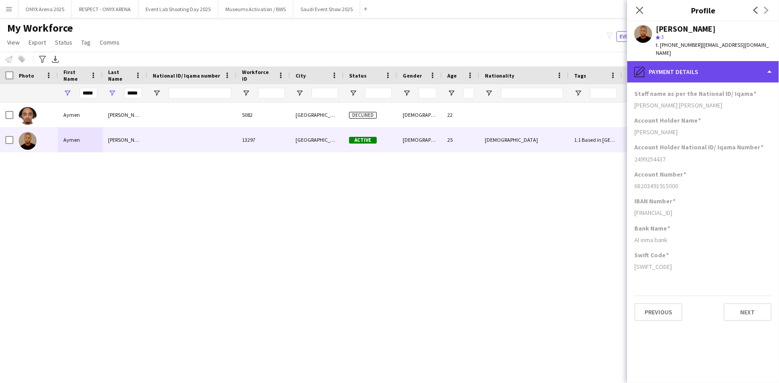
click at [708, 68] on div "pencil4 Payment details" at bounding box center [703, 71] width 152 height 21
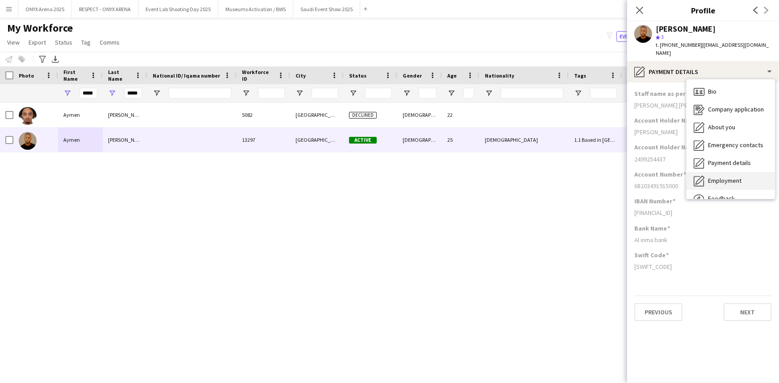
click at [727, 177] on span "Employment" at bounding box center [724, 181] width 33 height 8
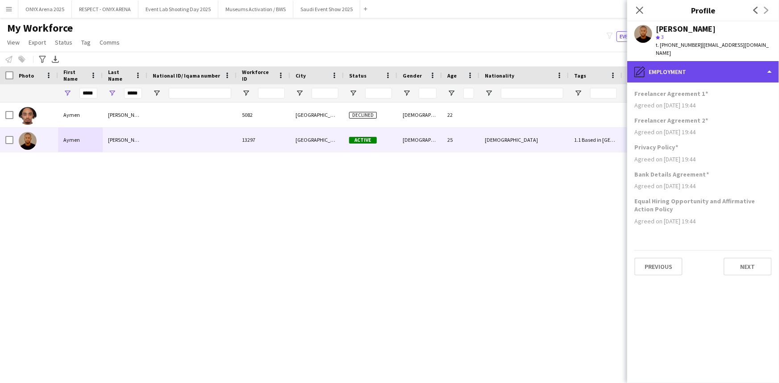
click at [719, 67] on div "pencil4 Employment" at bounding box center [703, 71] width 152 height 21
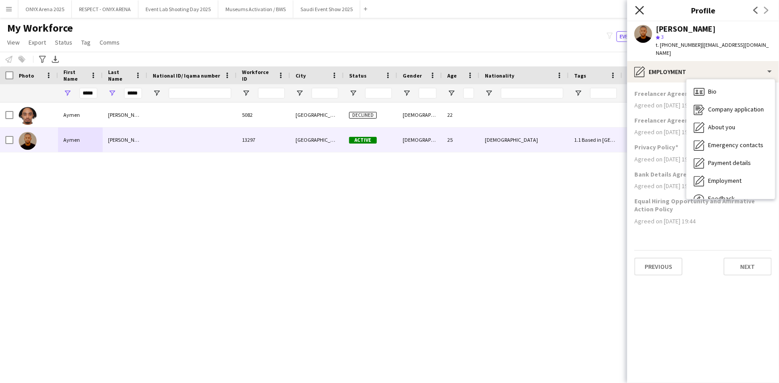
click at [640, 8] on icon "Close pop-in" at bounding box center [639, 10] width 8 height 8
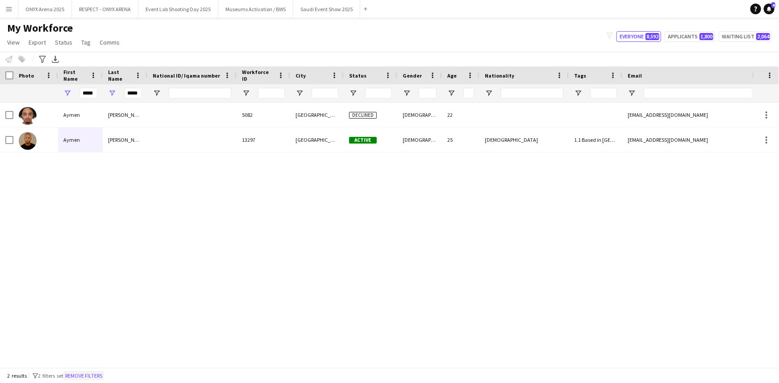
click at [99, 373] on button "Remove filters" at bounding box center [83, 376] width 41 height 10
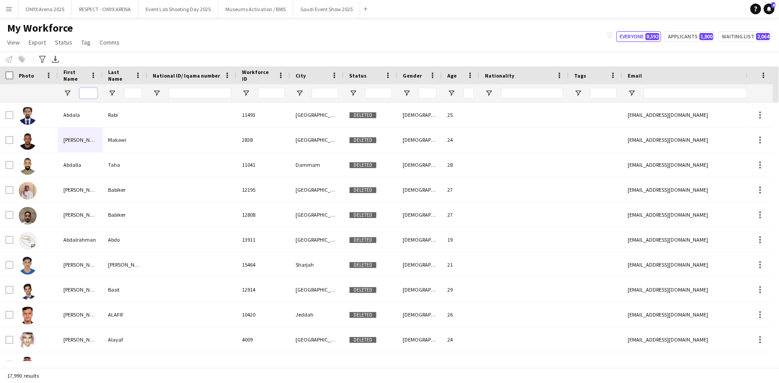
click at [86, 89] on input "First Name Filter Input" at bounding box center [88, 93] width 18 height 11
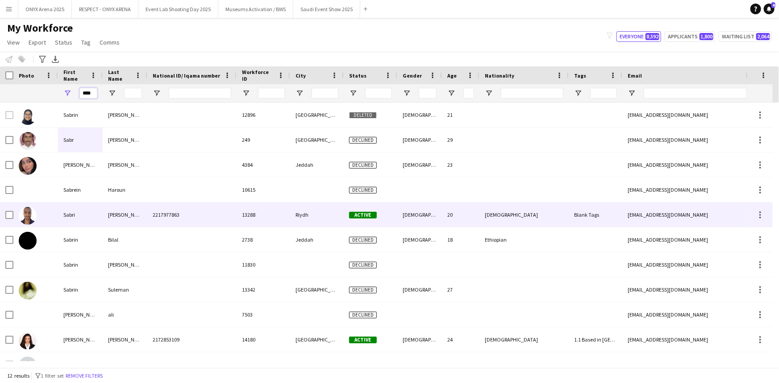
type input "****"
click at [61, 210] on div "Sabri" at bounding box center [80, 215] width 45 height 25
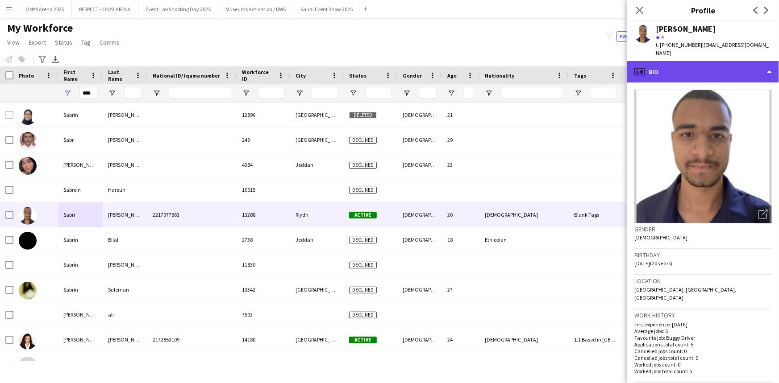
click at [704, 66] on div "profile Bio" at bounding box center [703, 71] width 152 height 21
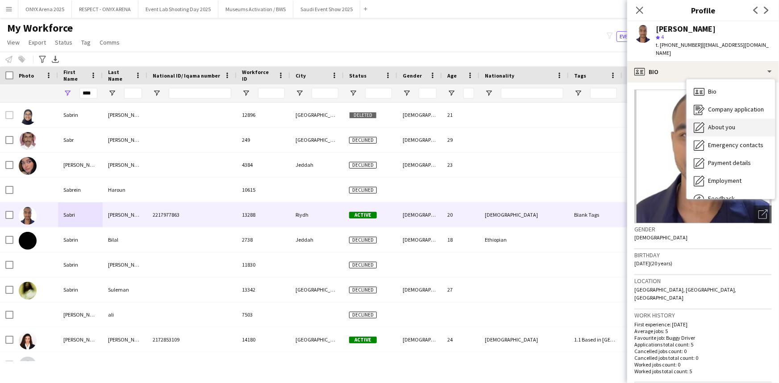
click at [709, 123] on span "About you" at bounding box center [721, 127] width 27 height 8
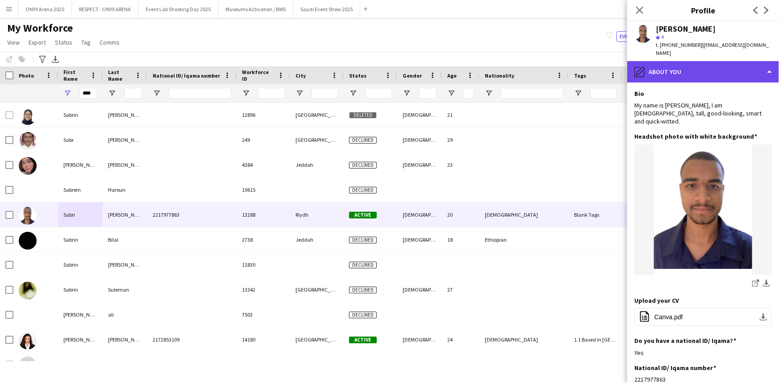
click at [693, 62] on div "pencil4 About you" at bounding box center [703, 71] width 152 height 21
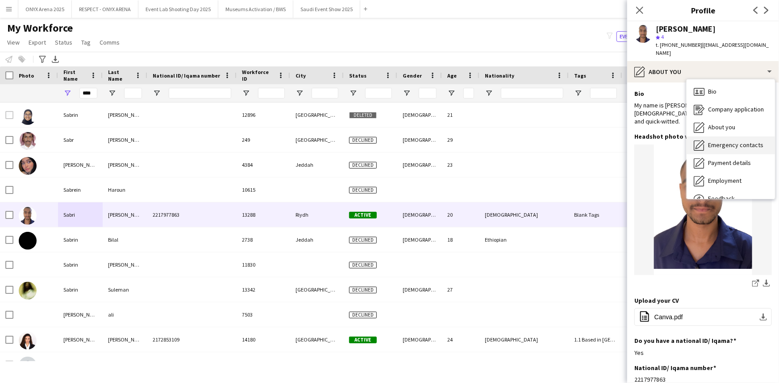
click at [710, 137] on div "Emergency contacts Emergency contacts" at bounding box center [730, 146] width 88 height 18
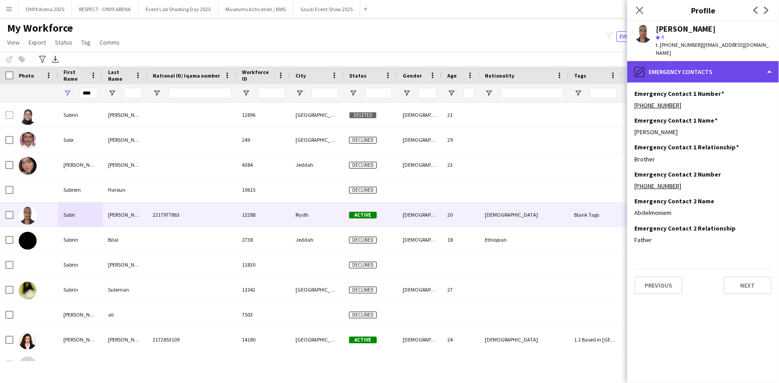
click at [693, 67] on div "pencil4 Emergency contacts" at bounding box center [703, 71] width 152 height 21
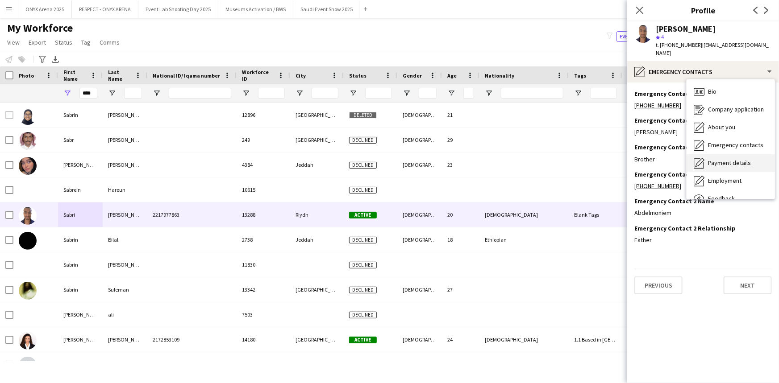
click at [708, 159] on span "Payment details" at bounding box center [729, 163] width 43 height 8
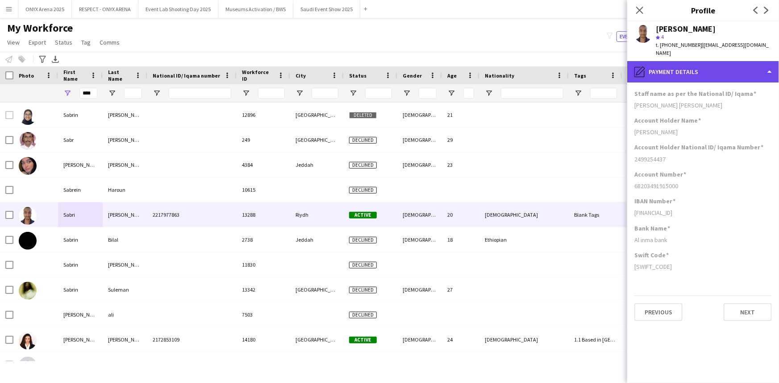
click at [701, 62] on div "pencil4 Payment details" at bounding box center [703, 71] width 152 height 21
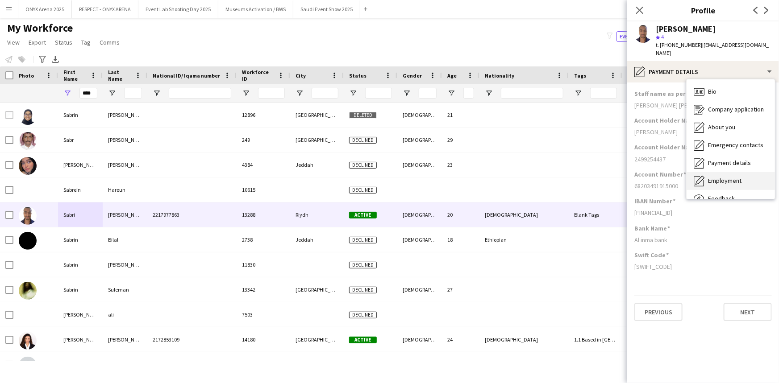
click at [721, 172] on div "Employment Employment" at bounding box center [730, 181] width 88 height 18
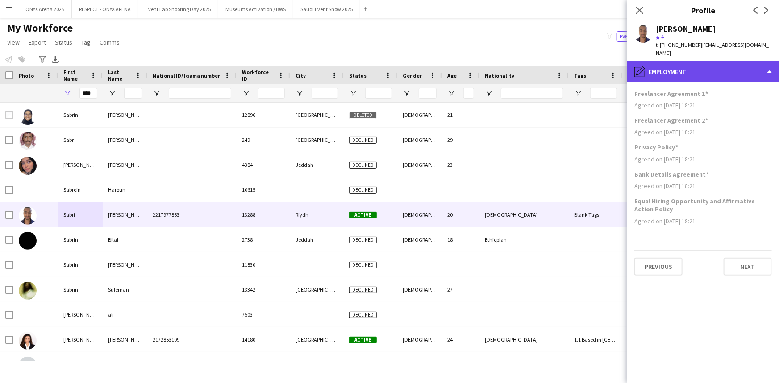
click at [697, 66] on div "pencil4 Employment" at bounding box center [703, 71] width 152 height 21
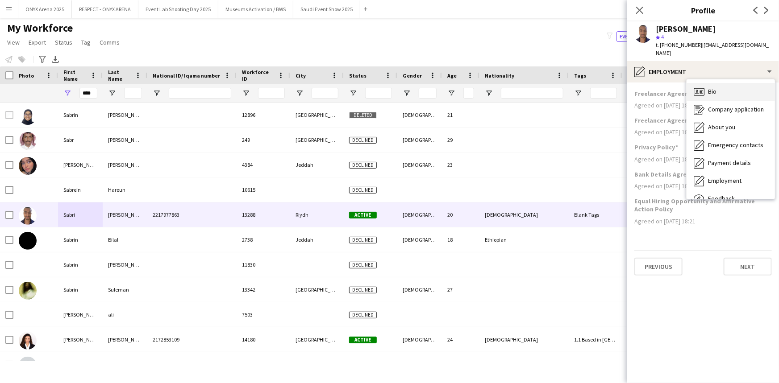
click at [715, 87] on span "Bio" at bounding box center [712, 91] width 8 height 8
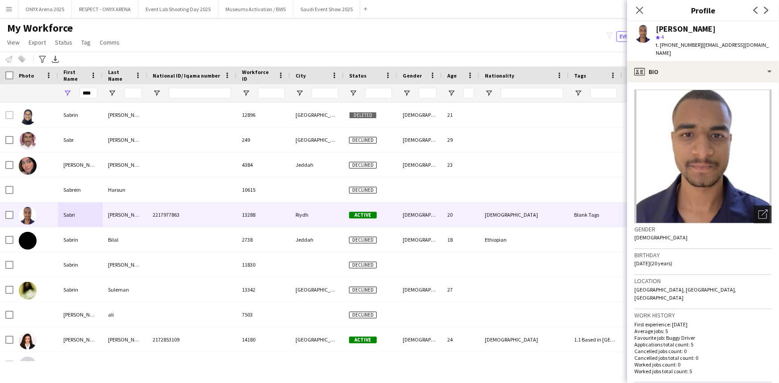
click at [758, 210] on icon "Open photos pop-in" at bounding box center [762, 214] width 9 height 9
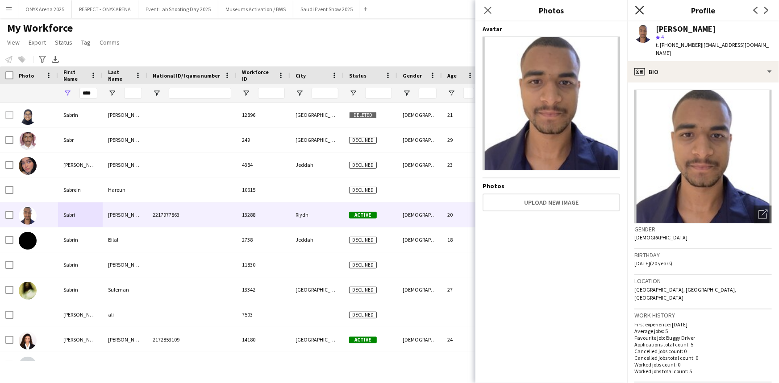
click at [639, 13] on icon "Close pop-in" at bounding box center [639, 10] width 8 height 8
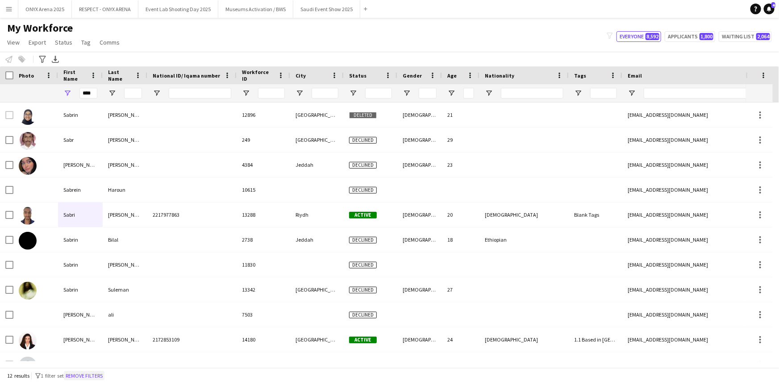
click at [100, 372] on button "Remove filters" at bounding box center [84, 376] width 41 height 10
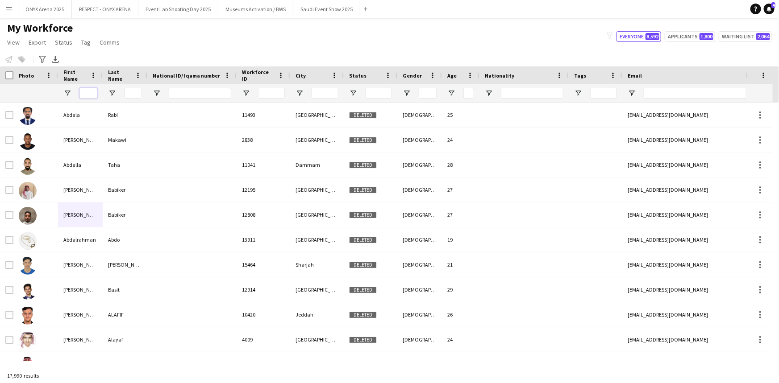
click at [88, 90] on input "First Name Filter Input" at bounding box center [88, 93] width 18 height 11
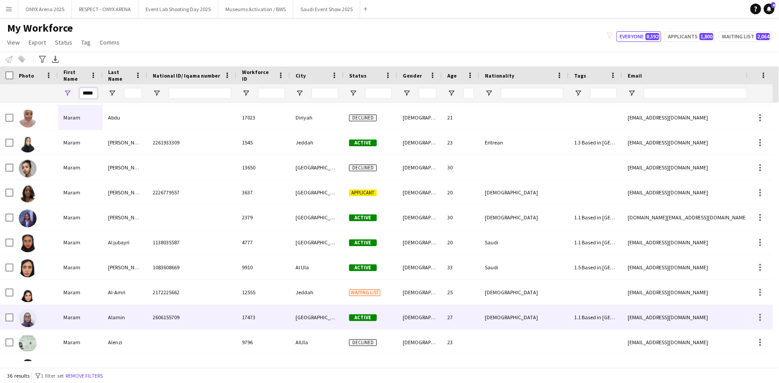
scroll to position [98, 0]
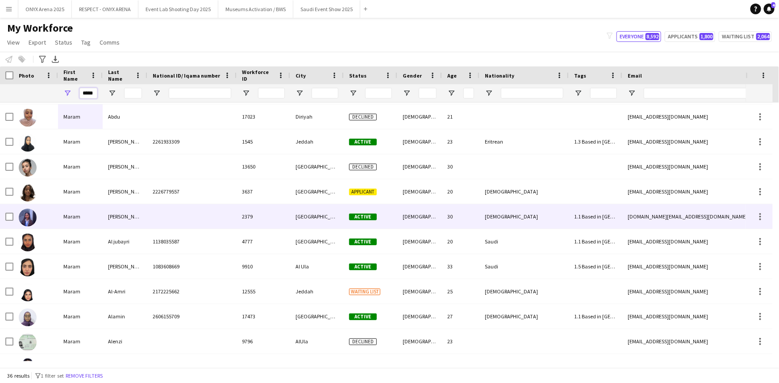
type input "*****"
click at [58, 217] on div "Maram" at bounding box center [80, 216] width 45 height 25
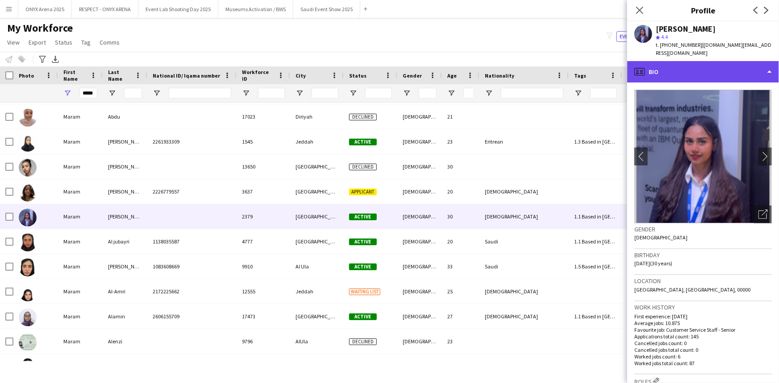
click at [682, 72] on div "profile Bio" at bounding box center [703, 71] width 152 height 21
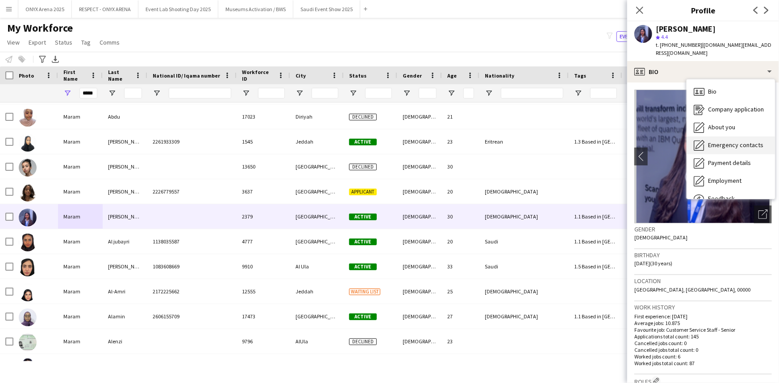
click at [713, 141] on span "Emergency contacts" at bounding box center [735, 145] width 55 height 8
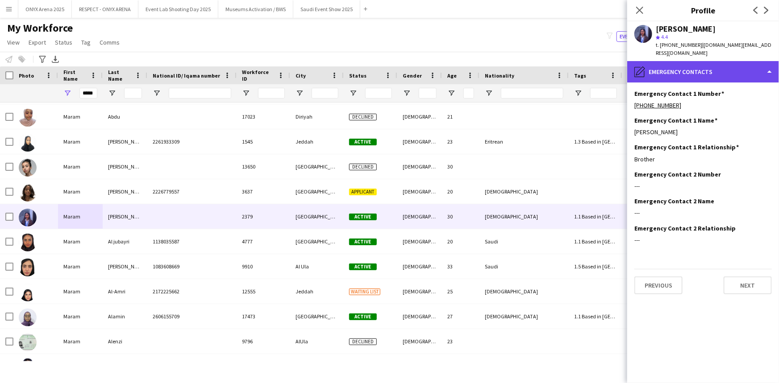
click at [694, 75] on div "pencil4 Emergency contacts" at bounding box center [703, 71] width 152 height 21
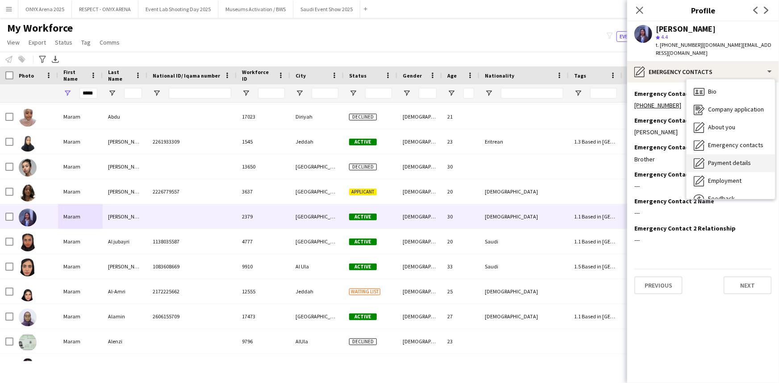
click at [716, 164] on span "Payment details" at bounding box center [729, 163] width 43 height 8
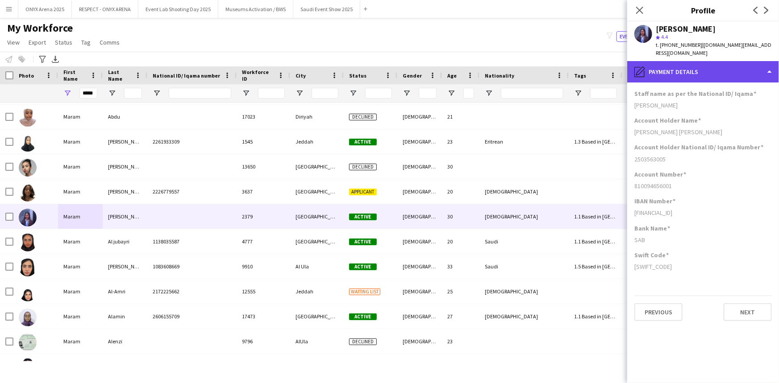
click at [701, 68] on div "pencil4 Payment details" at bounding box center [703, 71] width 152 height 21
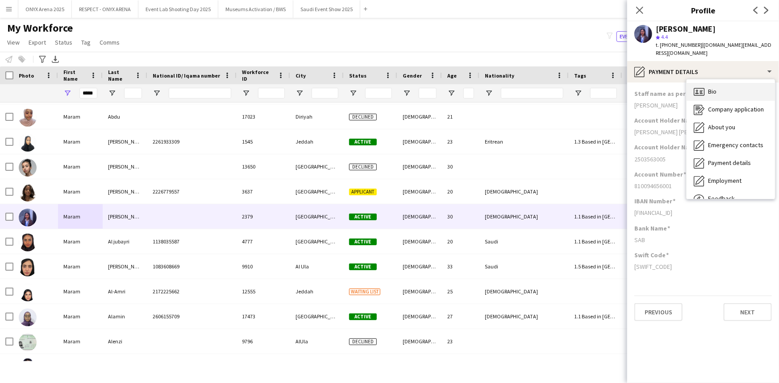
click at [727, 95] on div "Bio Bio" at bounding box center [730, 92] width 88 height 18
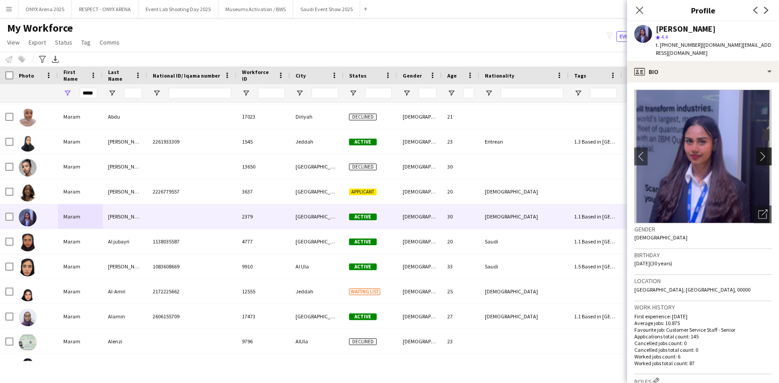
click at [758, 162] on button "chevron-right" at bounding box center [765, 157] width 18 height 18
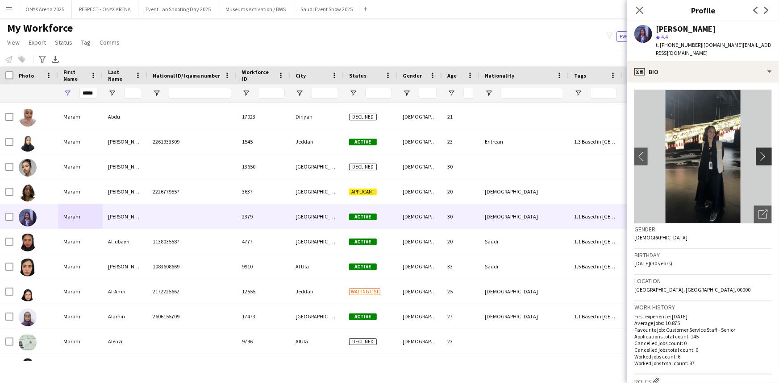
click at [758, 162] on button "chevron-right" at bounding box center [765, 157] width 18 height 18
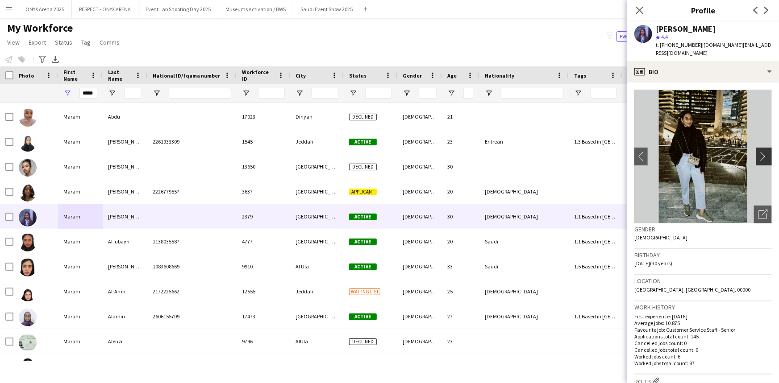
click at [758, 162] on button "chevron-right" at bounding box center [765, 157] width 18 height 18
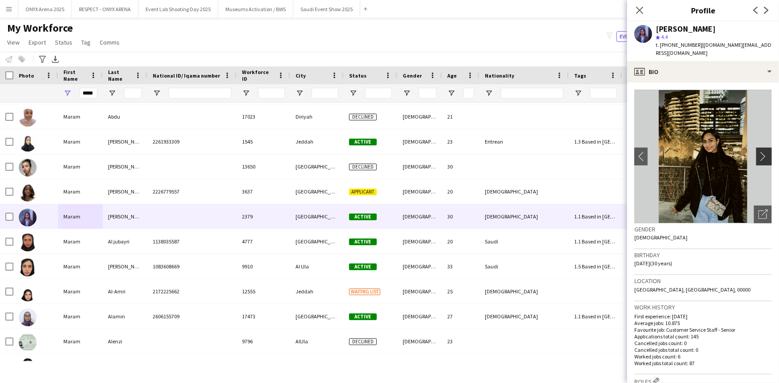
click at [758, 153] on app-icon "chevron-right" at bounding box center [765, 156] width 14 height 9
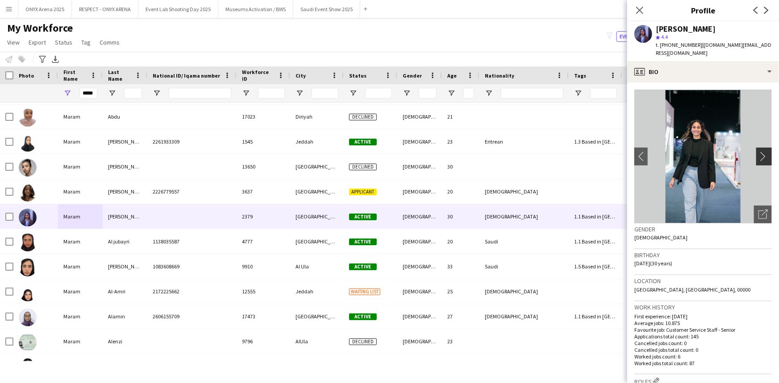
click at [758, 153] on app-icon "chevron-right" at bounding box center [765, 156] width 14 height 9
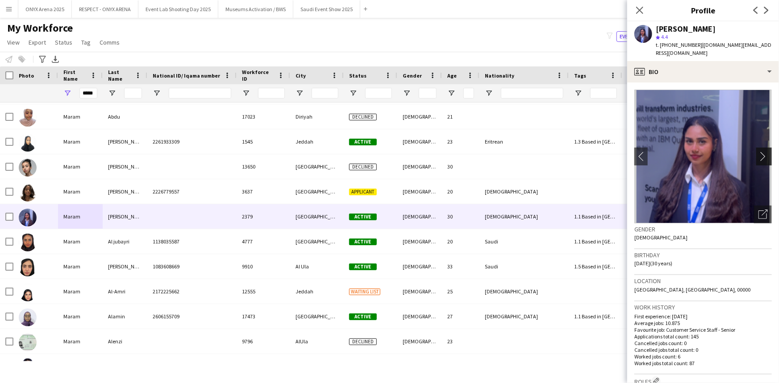
click at [758, 153] on app-icon "chevron-right" at bounding box center [765, 156] width 14 height 9
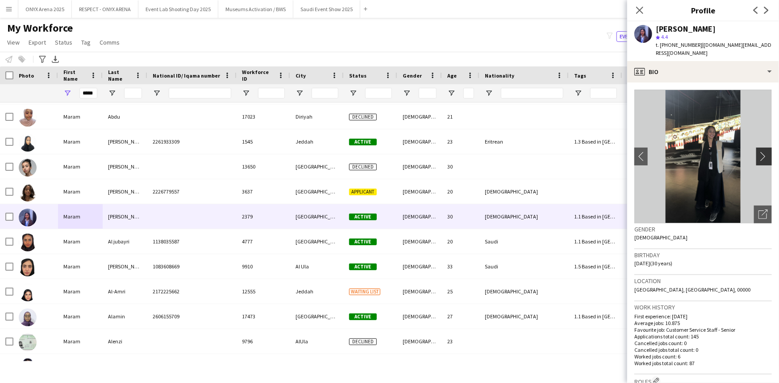
click at [758, 153] on app-icon "chevron-right" at bounding box center [765, 156] width 14 height 9
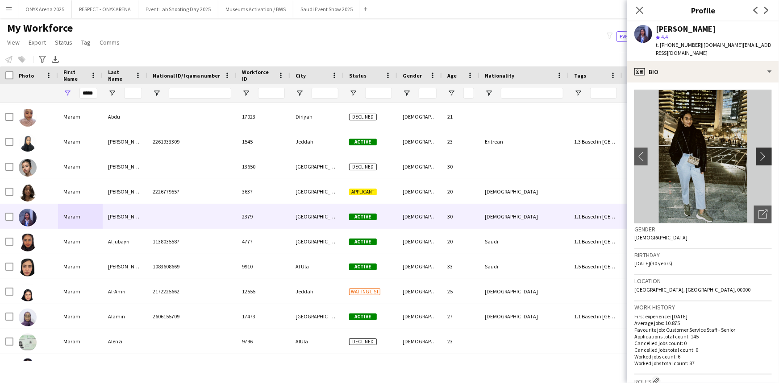
click at [758, 153] on app-icon "chevron-right" at bounding box center [765, 156] width 14 height 9
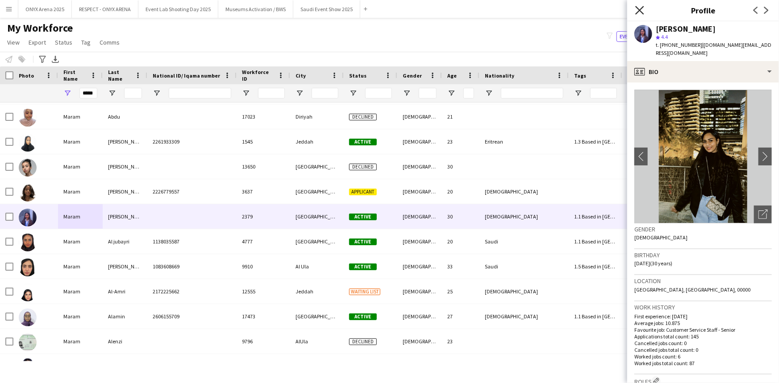
click at [638, 11] on icon at bounding box center [639, 10] width 8 height 8
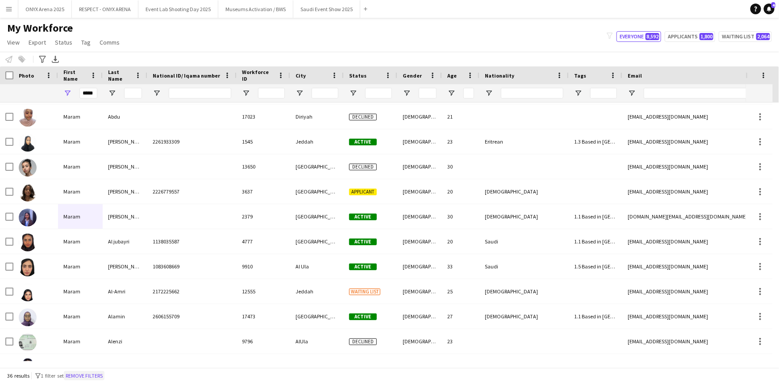
click at [96, 371] on button "Remove filters" at bounding box center [84, 376] width 41 height 10
